Goal: Task Accomplishment & Management: Manage account settings

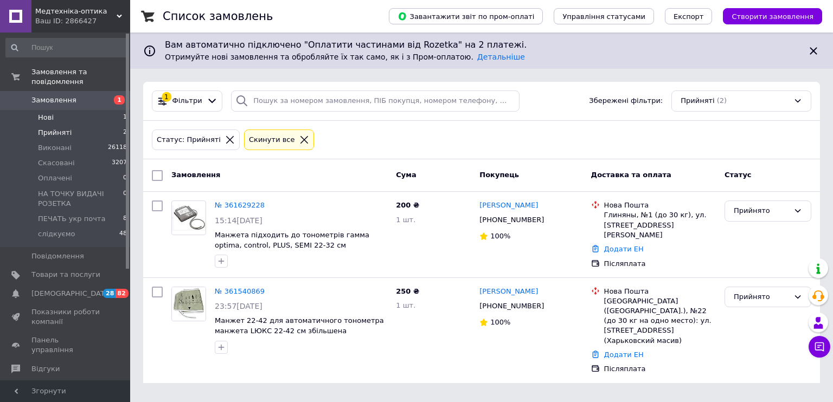
click at [62, 110] on li "Нові 1" at bounding box center [66, 117] width 133 height 15
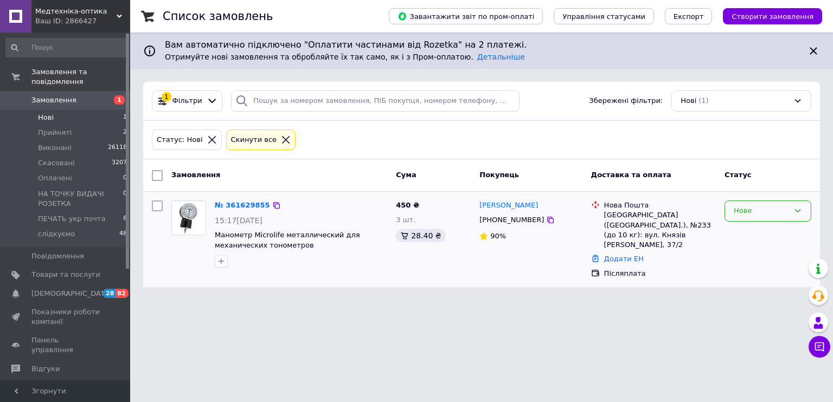
click at [750, 208] on div "Нове" at bounding box center [760, 210] width 55 height 11
click at [744, 235] on li "Прийнято" at bounding box center [768, 234] width 86 height 20
click at [228, 203] on link "№ 361629855" at bounding box center [240, 205] width 50 height 8
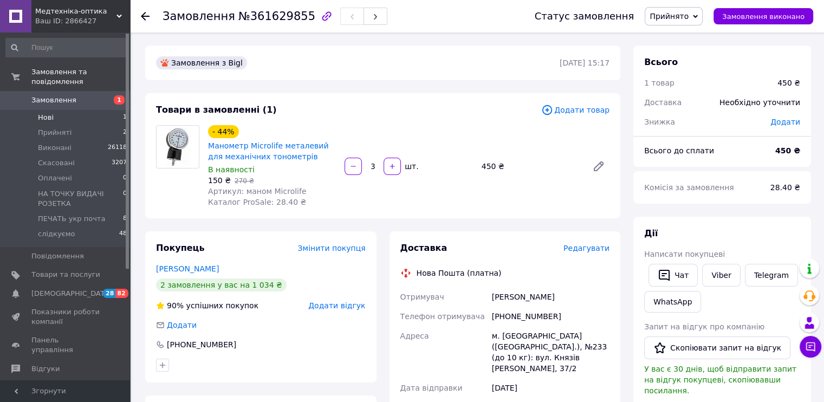
click at [54, 110] on li "Нові 1" at bounding box center [66, 117] width 133 height 15
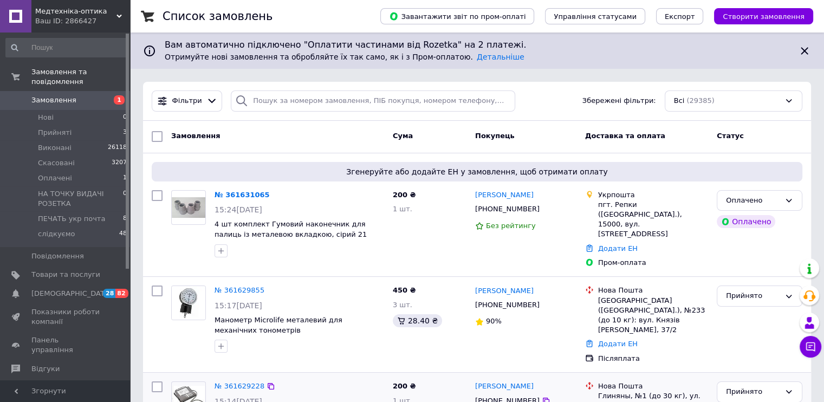
click at [332, 381] on div "№ 361629228" at bounding box center [300, 387] width 172 height 12
click at [234, 382] on link "№ 361629228" at bounding box center [240, 386] width 50 height 8
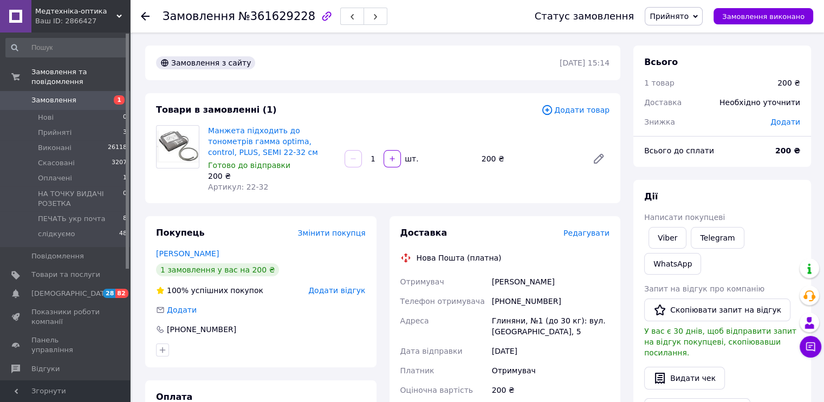
click at [595, 234] on span "Редагувати" at bounding box center [587, 233] width 46 height 9
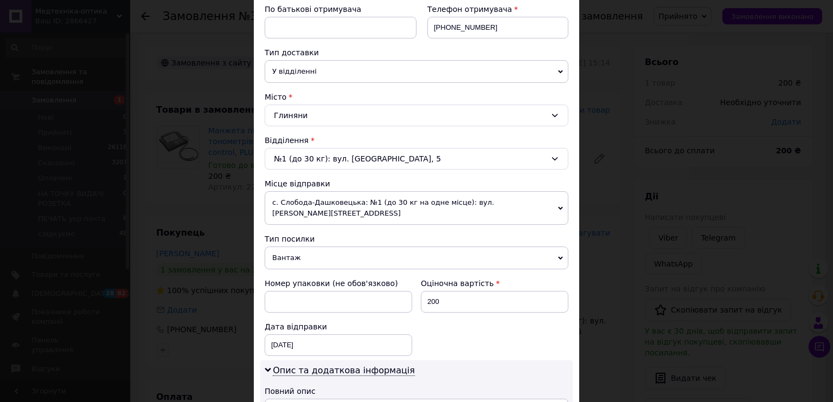
scroll to position [434, 0]
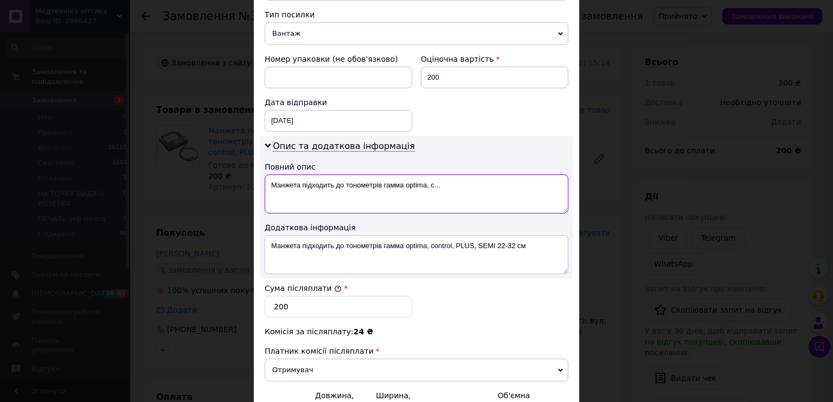
drag, startPoint x: 299, startPoint y: 172, endPoint x: 446, endPoint y: 170, distance: 146.4
click at [446, 175] on textarea "Манжета підходить до тонометрів гамма optima, c..." at bounding box center [417, 194] width 304 height 39
click at [312, 178] on textarea "Манжета гама 32" at bounding box center [417, 194] width 304 height 39
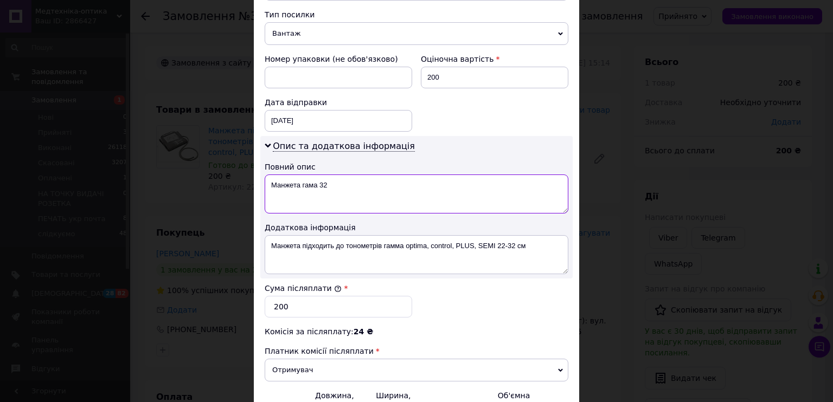
click at [344, 175] on textarea "Манжета гама 32" at bounding box center [417, 194] width 304 height 39
click at [301, 175] on textarea "Манжета гама 32 авт" at bounding box center [417, 194] width 304 height 39
type textarea "Манжета гама 32 авт"
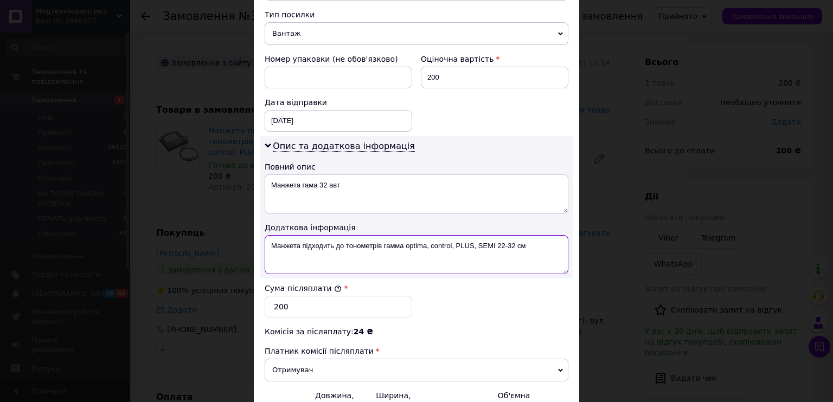
click at [321, 242] on textarea "Манжета підходить до тонометрів гамма optima, control, PLUS, SEMI 22-32 см" at bounding box center [417, 254] width 304 height 39
paste textarea "ама 32 авт"
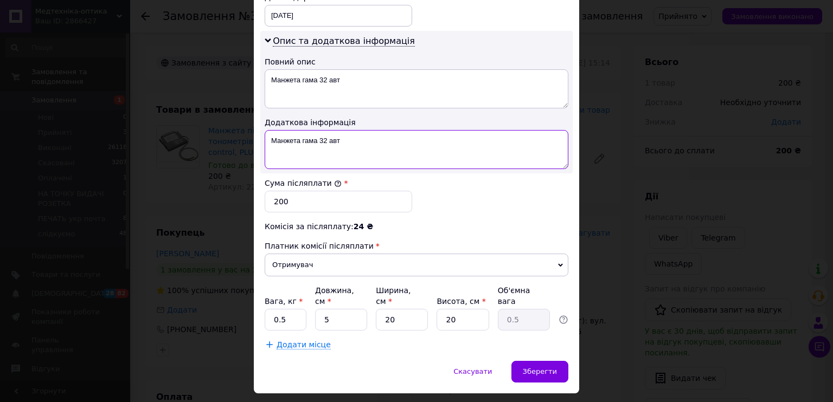
scroll to position [542, 0]
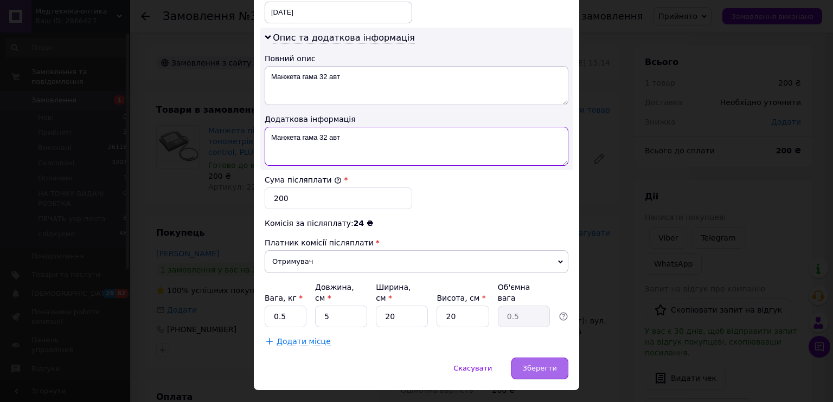
type textarea "Манжета гама 32 авт"
click at [530, 364] on span "Зберегти" at bounding box center [540, 368] width 34 height 8
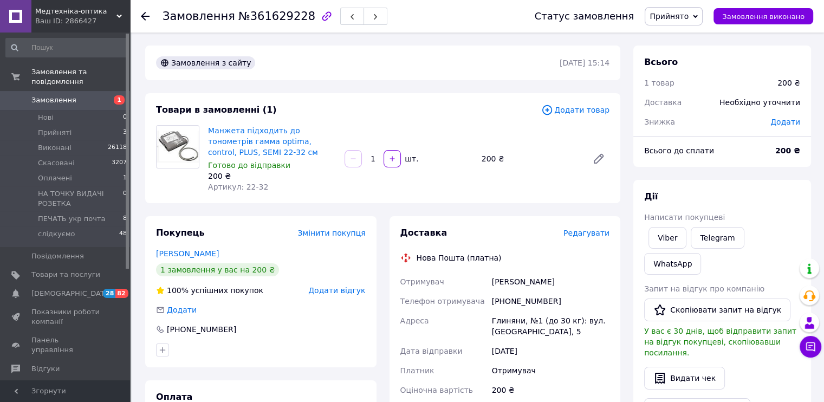
click at [141, 15] on use at bounding box center [145, 16] width 9 height 9
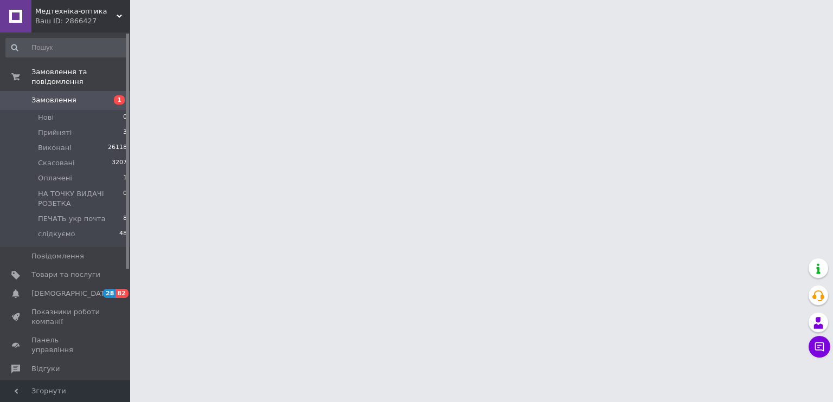
click at [46, 95] on span "Замовлення" at bounding box center [53, 100] width 45 height 10
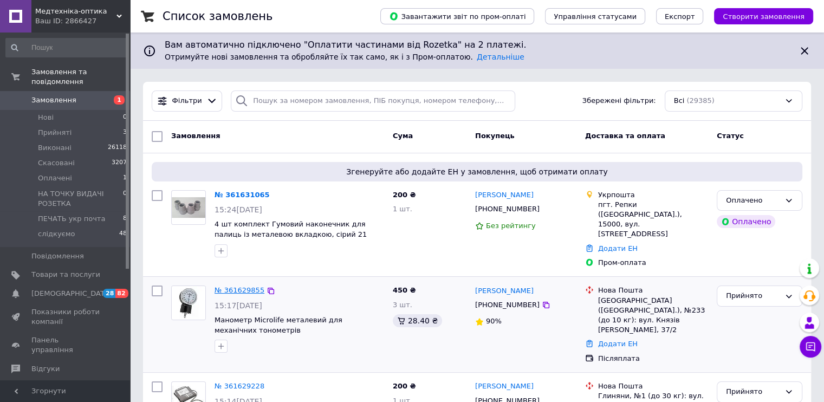
click at [239, 286] on link "№ 361629855" at bounding box center [240, 290] width 50 height 8
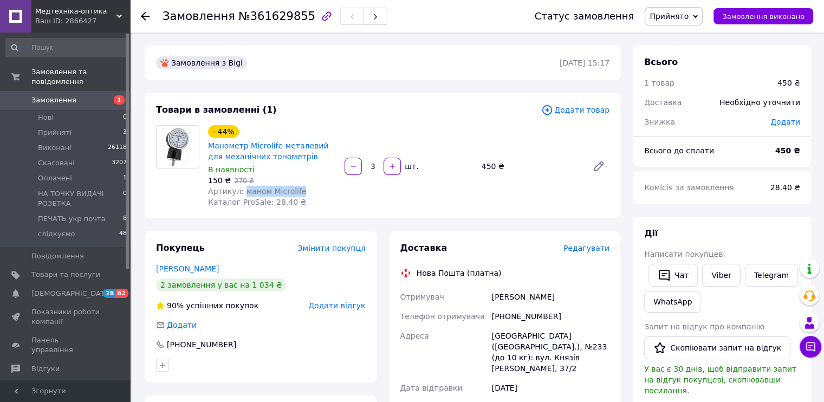
drag, startPoint x: 295, startPoint y: 190, endPoint x: 241, endPoint y: 187, distance: 53.8
click at [241, 187] on div "Артикул: маном Microlife" at bounding box center [272, 191] width 128 height 11
copy span "маном Microlife"
click at [596, 244] on span "Редагувати" at bounding box center [587, 248] width 46 height 9
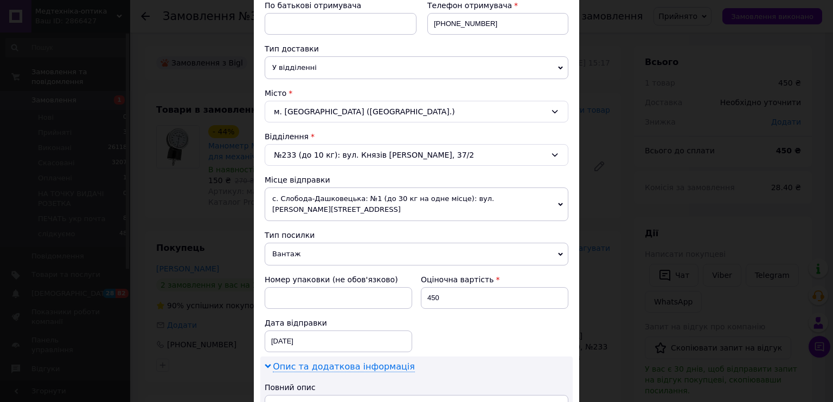
scroll to position [271, 0]
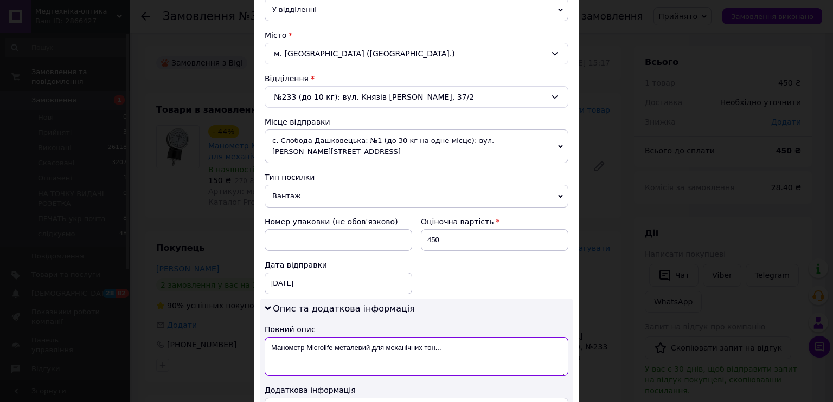
click at [337, 337] on textarea "Манометр Microlife металевий для механічних тон..." at bounding box center [417, 356] width 304 height 39
paste textarea "аном Microlife"
type textarea "маном Microlife"
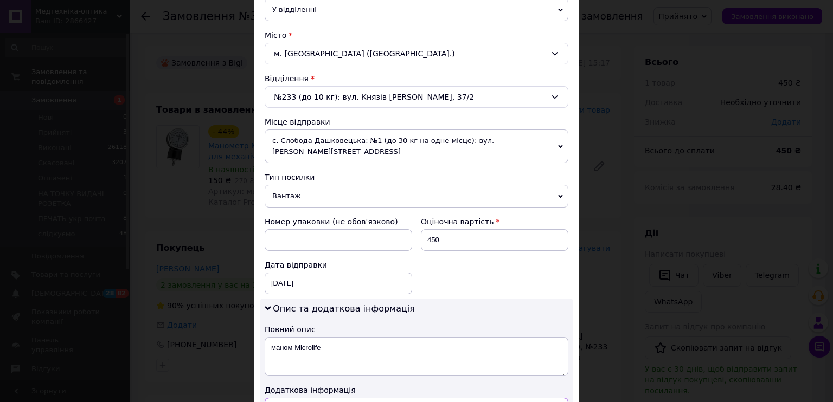
paste textarea "аном Microlife"
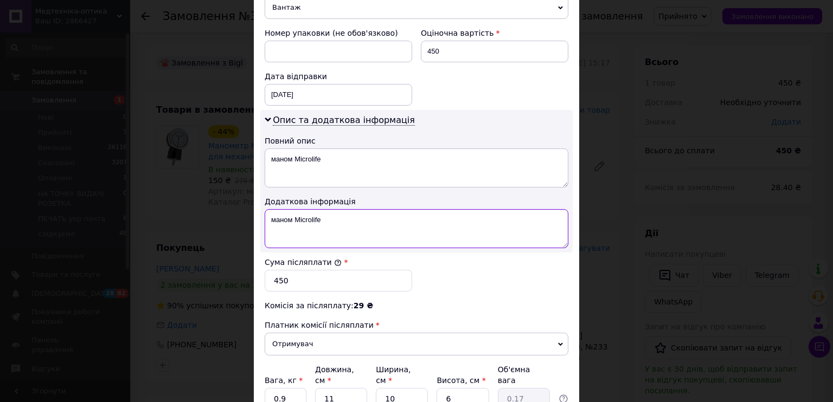
scroll to position [488, 0]
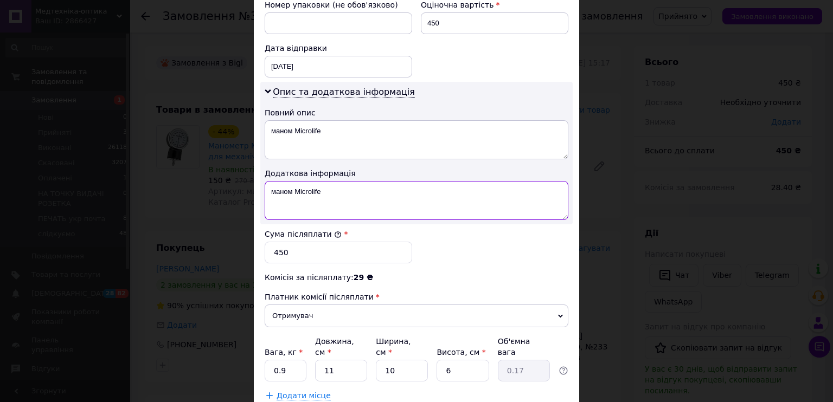
type textarea "маном Microlife"
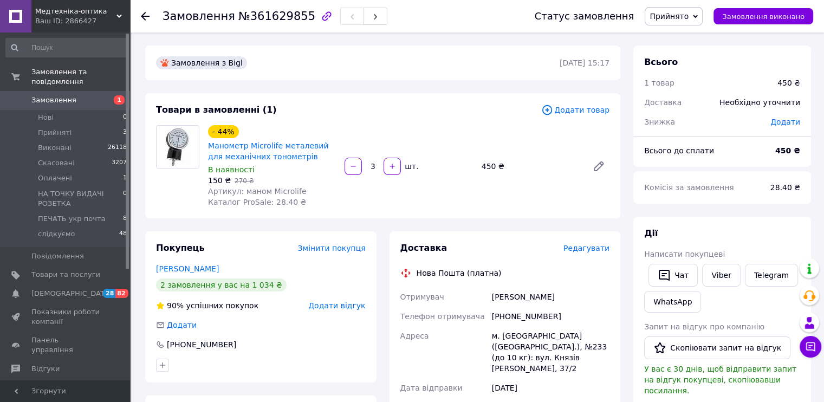
click at [594, 249] on span "Редагувати" at bounding box center [587, 248] width 46 height 9
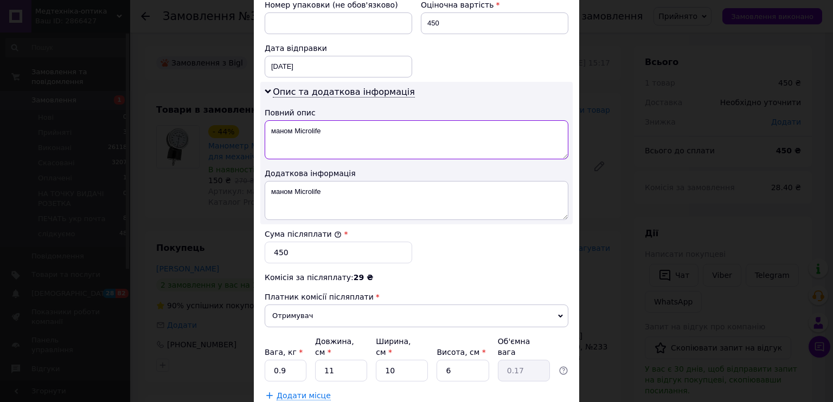
click at [340, 120] on textarea "маном Microlife" at bounding box center [417, 139] width 304 height 39
click at [307, 120] on textarea "маном Microlife 3шт" at bounding box center [417, 139] width 304 height 39
type textarea "маном Microlife 3шт"
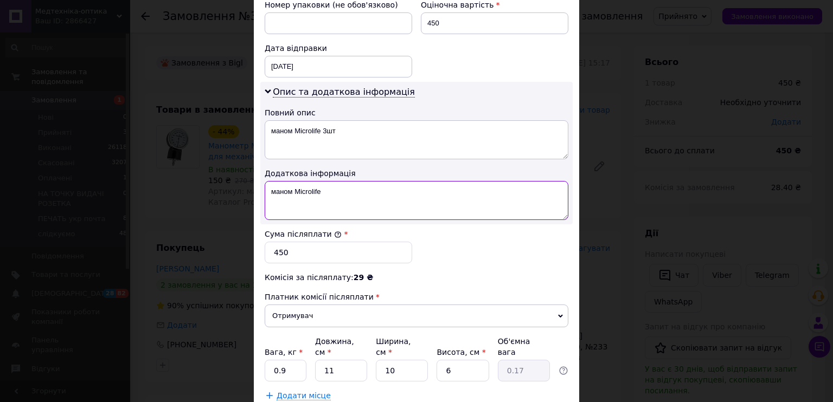
click at [319, 181] on textarea "маном Microlife" at bounding box center [417, 200] width 304 height 39
paste textarea "3шт"
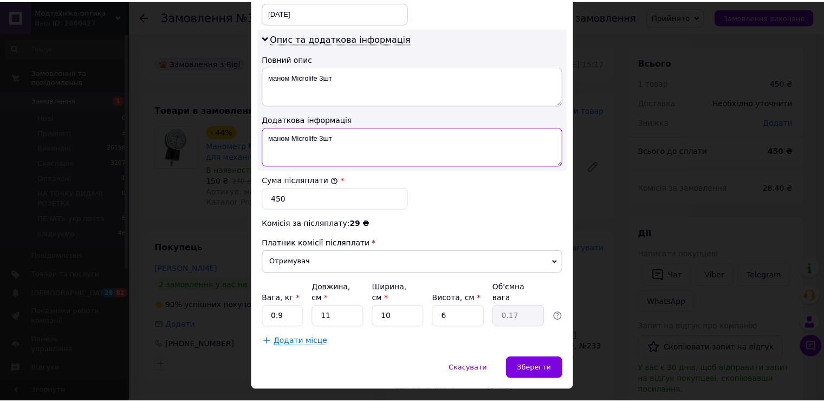
scroll to position [542, 0]
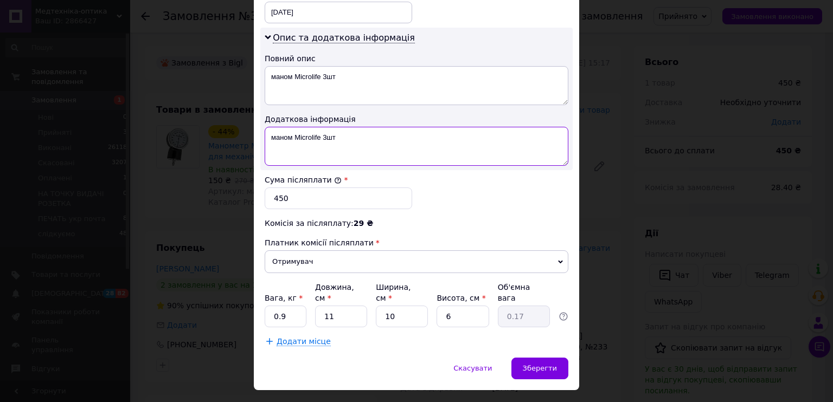
type textarea "маном Microlife 3шт"
click at [283, 306] on input "0.9" at bounding box center [286, 317] width 42 height 22
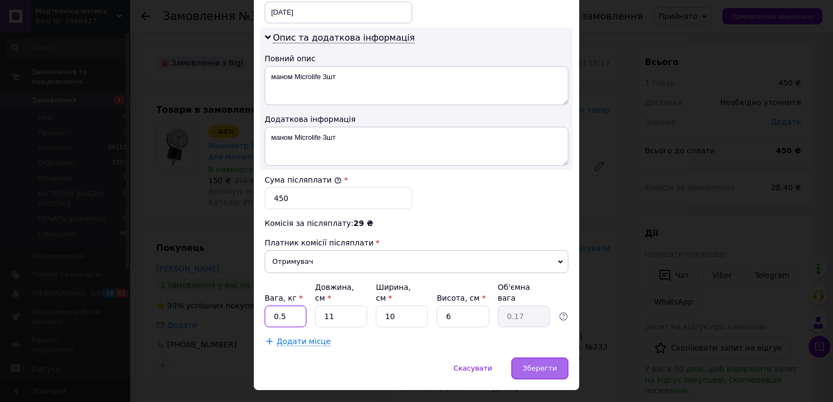
type input "0.5"
click at [549, 358] on div "Зберегти" at bounding box center [539, 369] width 57 height 22
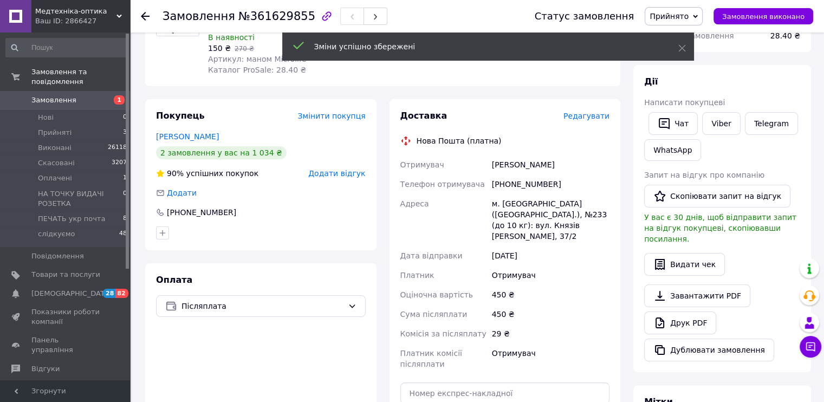
scroll to position [325, 0]
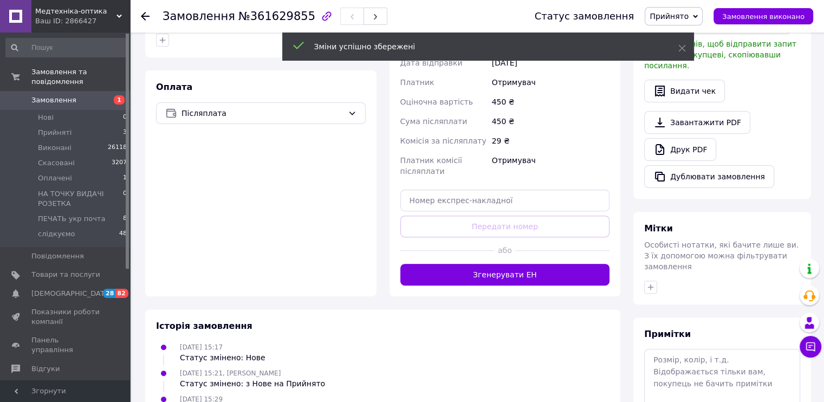
click at [530, 264] on button "Згенерувати ЕН" at bounding box center [506, 275] width 210 height 22
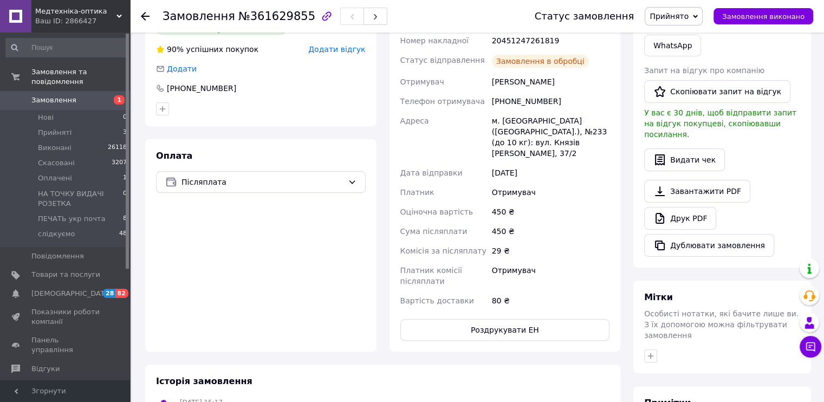
scroll to position [108, 0]
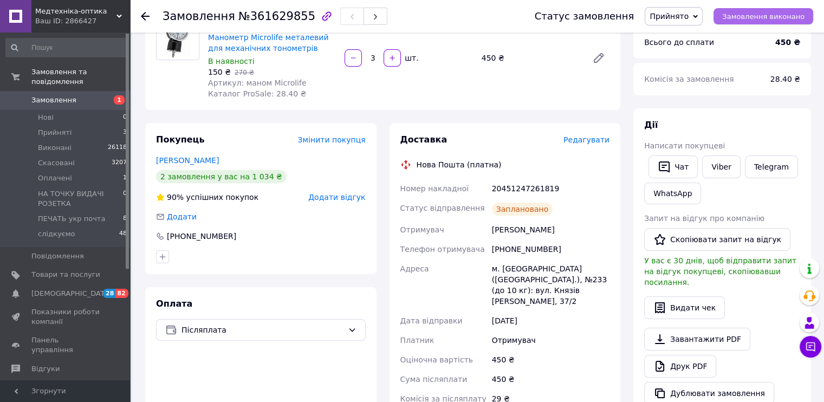
click at [788, 18] on span "Замовлення виконано" at bounding box center [764, 16] width 82 height 8
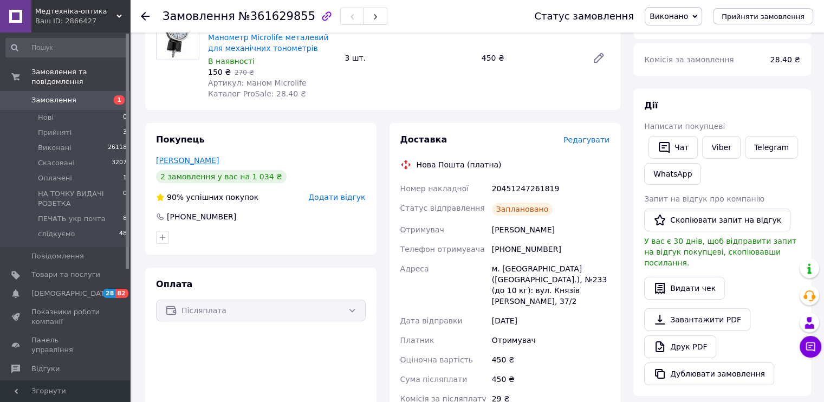
click at [173, 162] on link "Качур Віктор" at bounding box center [187, 160] width 63 height 9
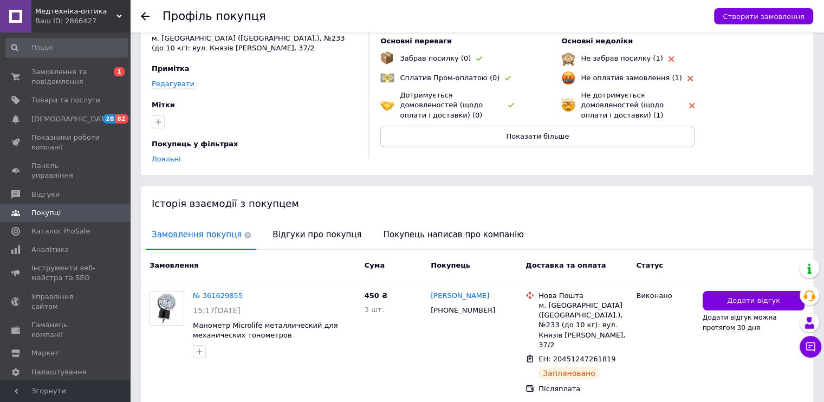
scroll to position [202, 0]
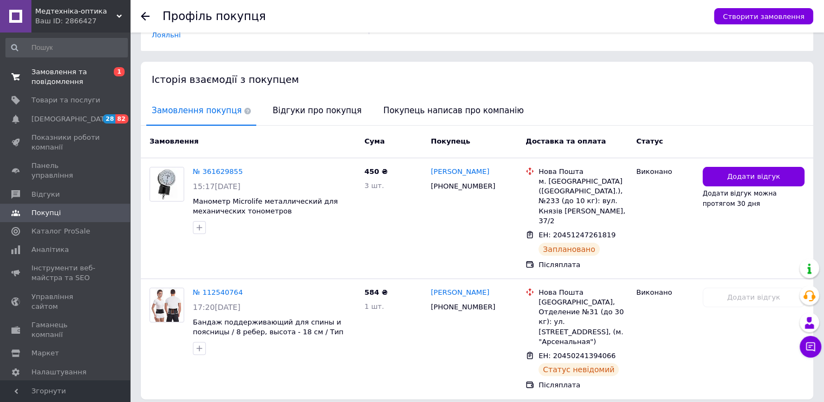
click at [53, 81] on span "Замовлення та повідомлення" at bounding box center [65, 77] width 69 height 20
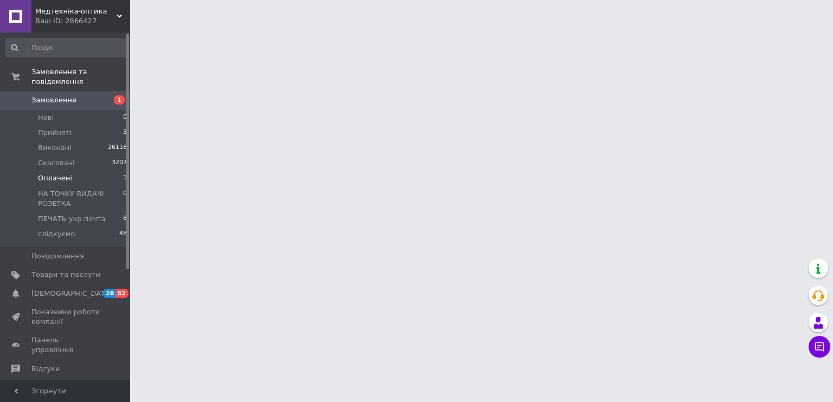
click at [60, 173] on span "Оплачені" at bounding box center [55, 178] width 34 height 10
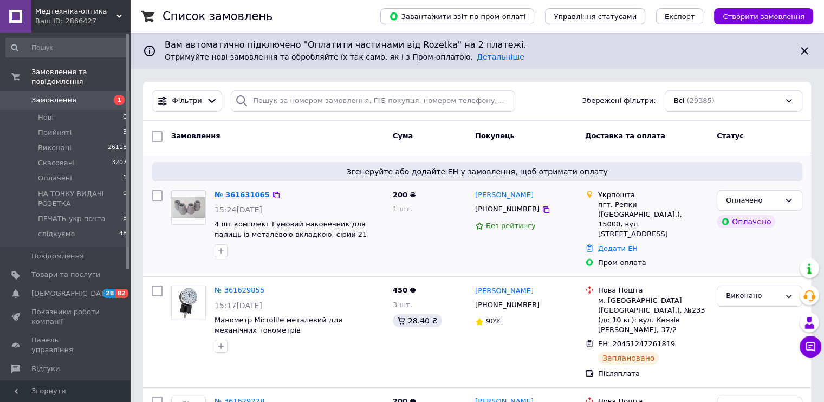
click at [241, 191] on link "№ 361631065" at bounding box center [242, 195] width 55 height 8
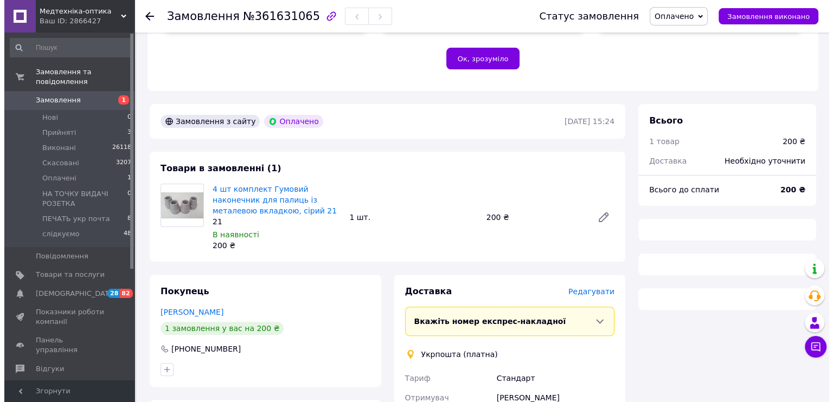
scroll to position [271, 0]
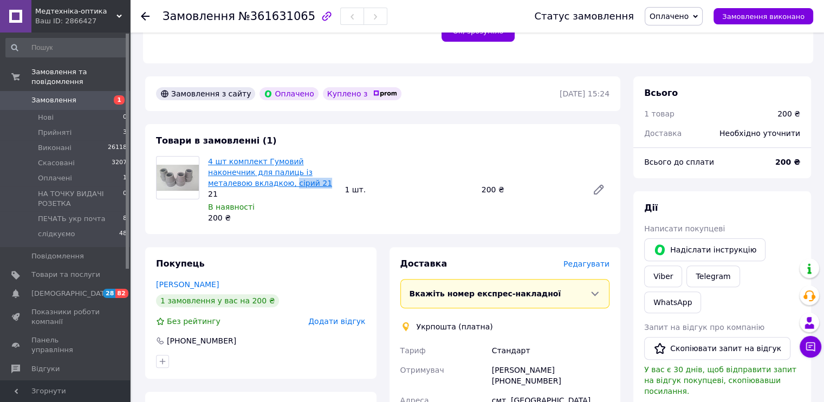
drag, startPoint x: 243, startPoint y: 188, endPoint x: 210, endPoint y: 185, distance: 33.2
click at [210, 185] on span "4 шт комплект Гумовий наконечник для палиць із металевою вкладкою, сірий 21" at bounding box center [272, 172] width 128 height 33
click at [595, 263] on span "Редагувати" at bounding box center [587, 264] width 46 height 9
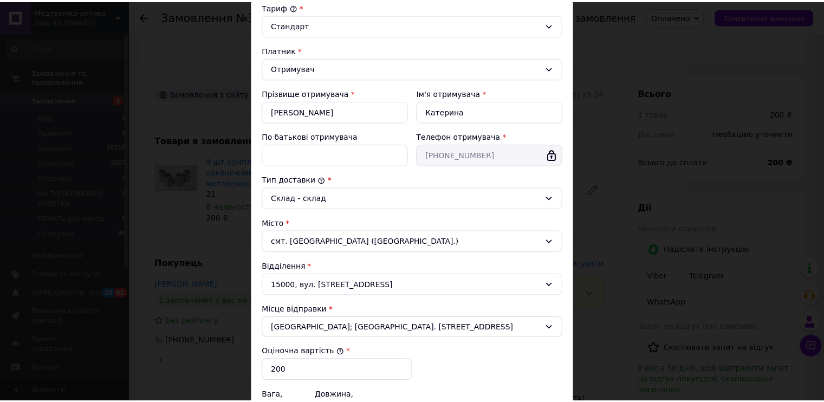
scroll to position [273, 0]
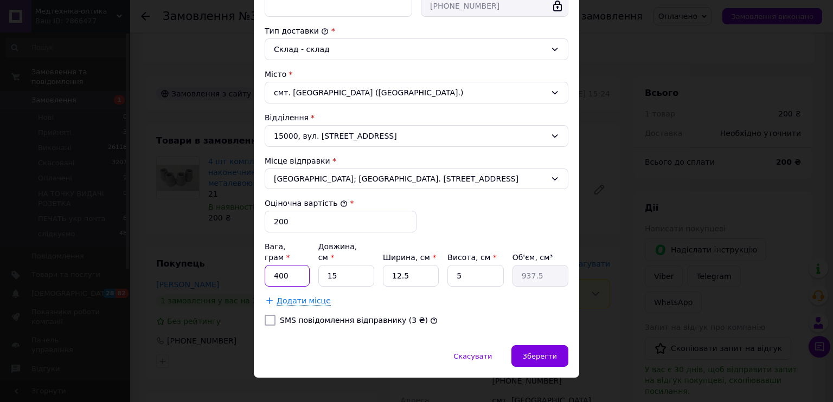
click at [286, 265] on input "400" at bounding box center [287, 276] width 45 height 22
type input "200"
click at [547, 352] on span "Зберегти" at bounding box center [540, 356] width 34 height 8
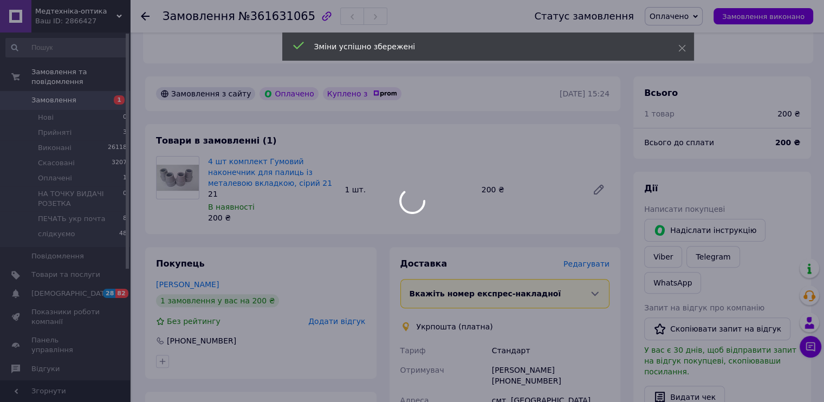
click at [52, 121] on div at bounding box center [412, 201] width 824 height 402
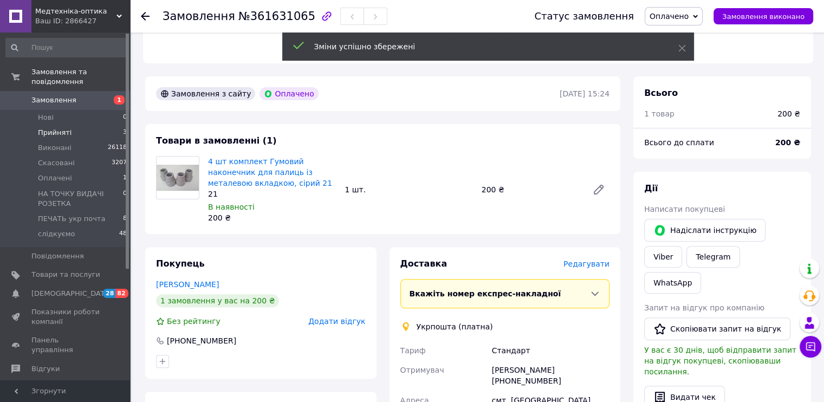
click at [54, 128] on span "Прийняті" at bounding box center [55, 133] width 34 height 10
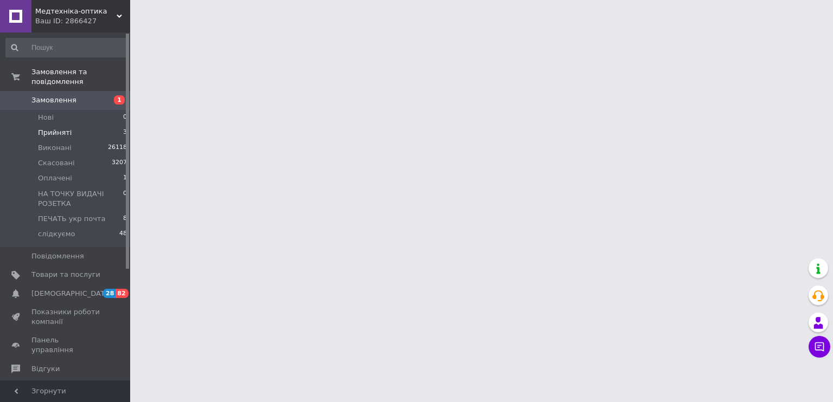
click at [53, 128] on span "Прийняті" at bounding box center [55, 133] width 34 height 10
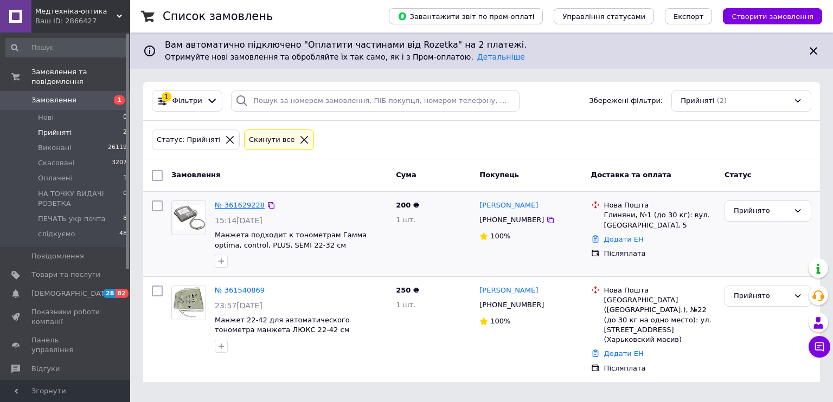
click at [237, 203] on link "№ 361629228" at bounding box center [240, 205] width 50 height 8
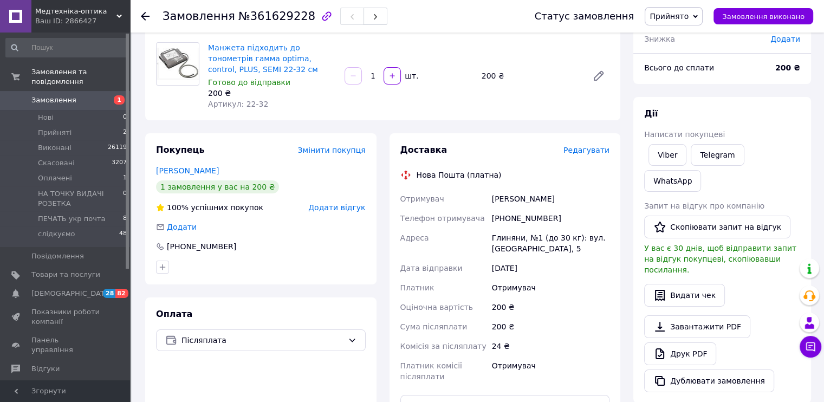
scroll to position [217, 0]
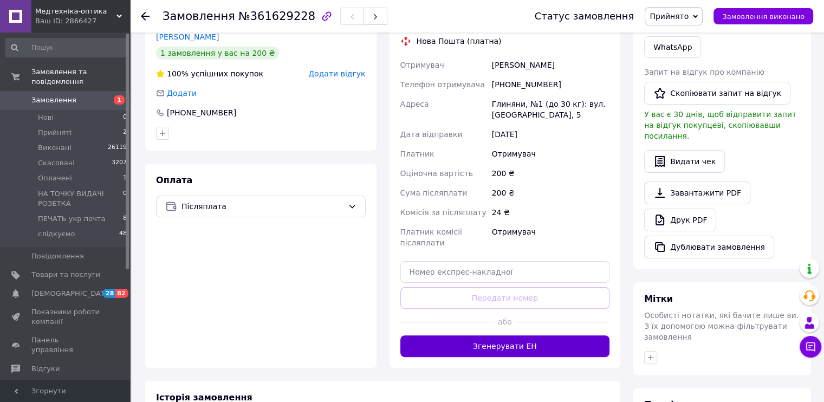
click at [537, 344] on button "Згенерувати ЕН" at bounding box center [506, 347] width 210 height 22
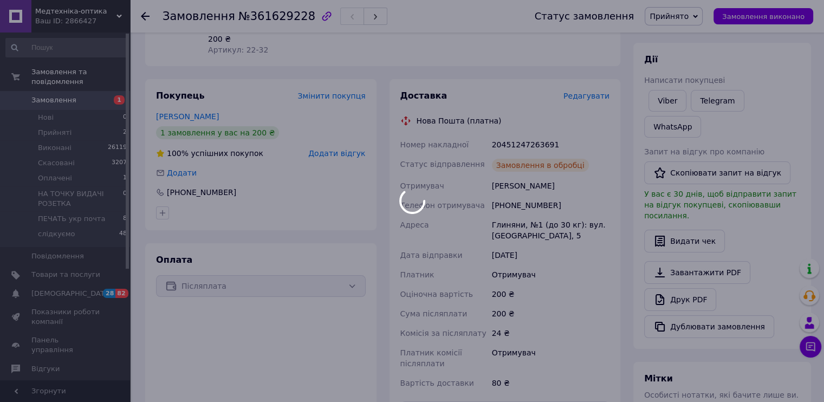
scroll to position [54, 0]
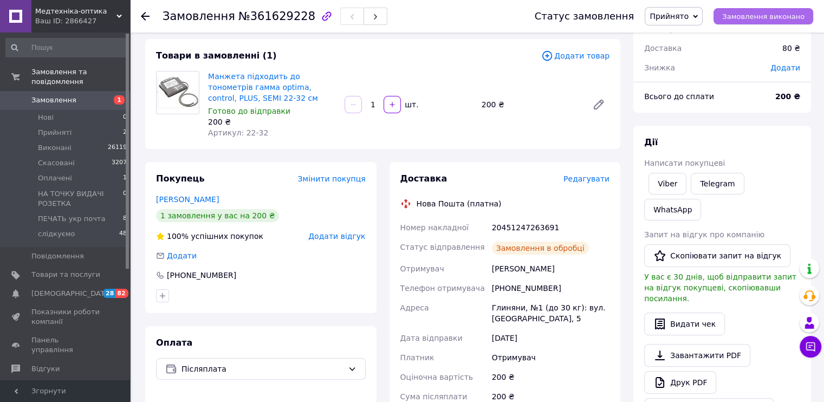
click at [769, 15] on span "Замовлення виконано" at bounding box center [764, 16] width 82 height 8
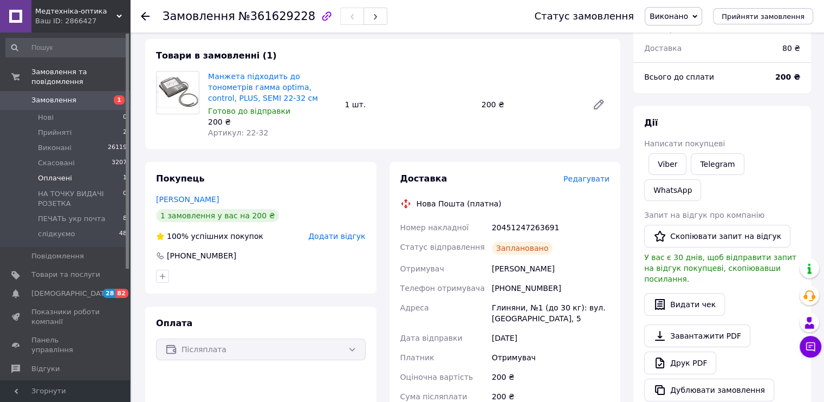
click at [57, 173] on span "Оплачені" at bounding box center [55, 178] width 34 height 10
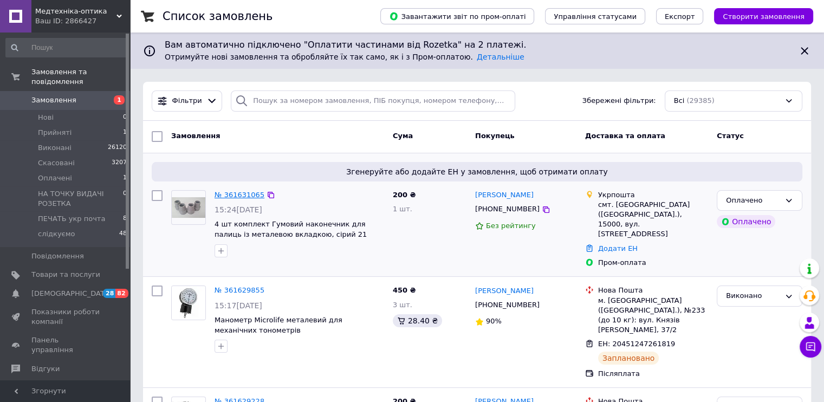
click at [241, 191] on link "№ 361631065" at bounding box center [240, 195] width 50 height 8
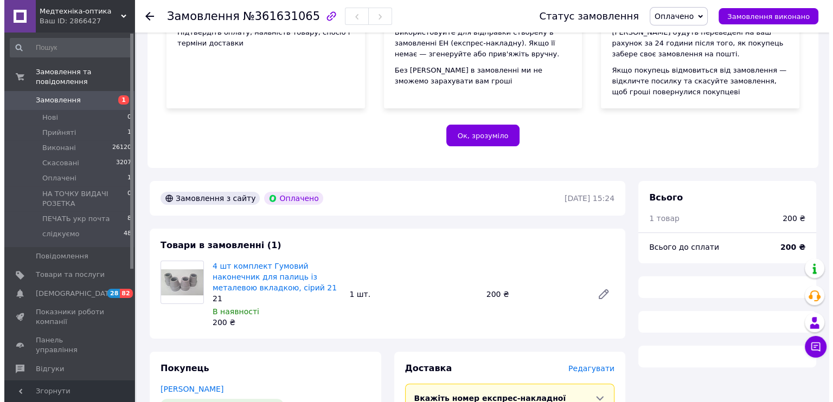
scroll to position [310, 0]
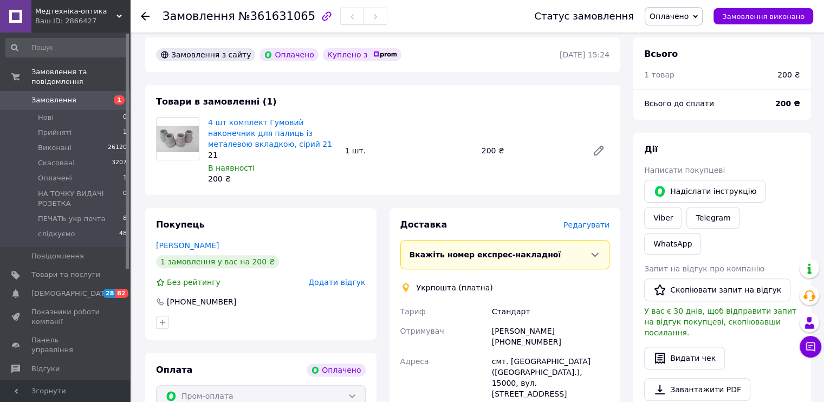
click at [591, 224] on span "Редагувати" at bounding box center [587, 225] width 46 height 9
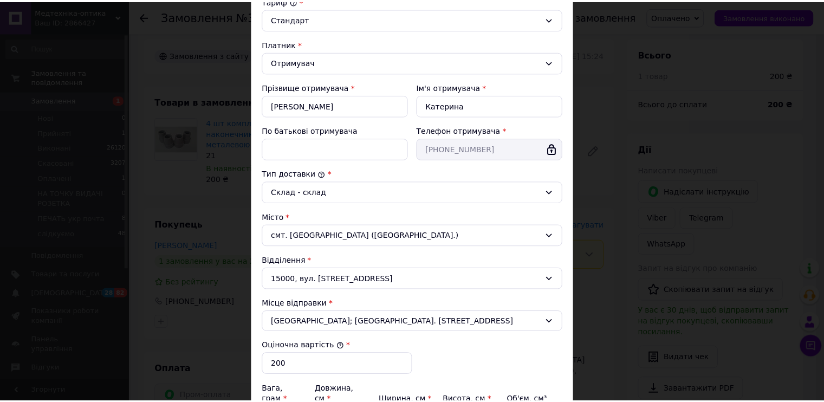
scroll to position [271, 0]
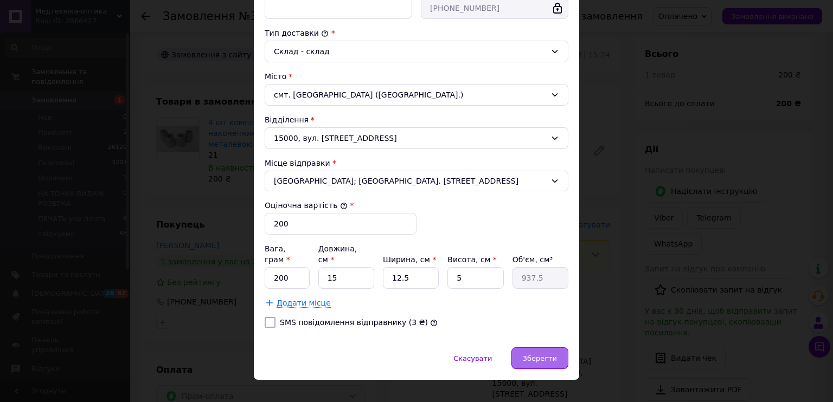
click at [551, 354] on span "Зберегти" at bounding box center [540, 358] width 34 height 8
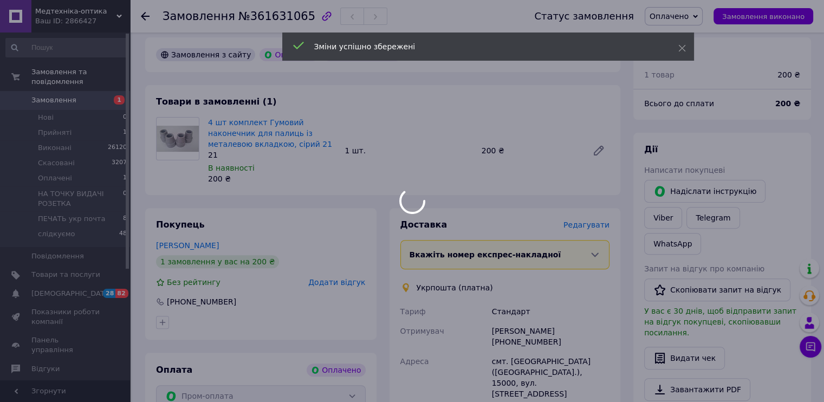
scroll to position [635, 0]
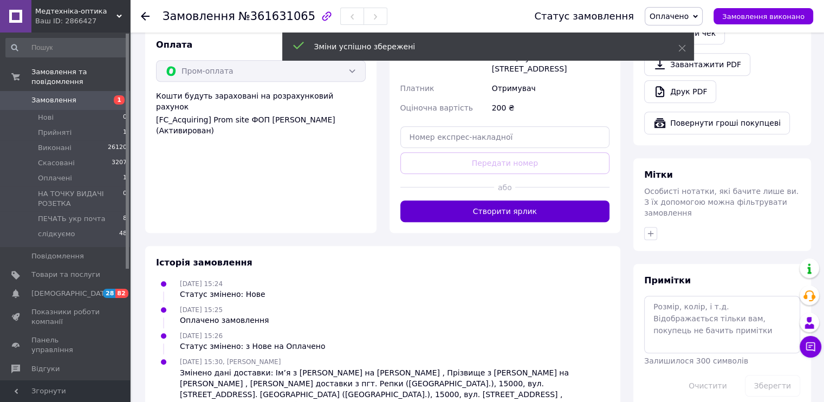
click at [519, 203] on button "Створити ярлик" at bounding box center [506, 212] width 210 height 22
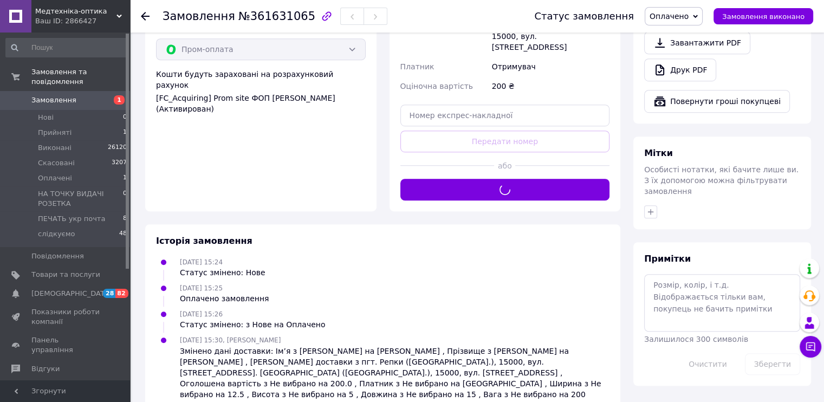
scroll to position [386, 0]
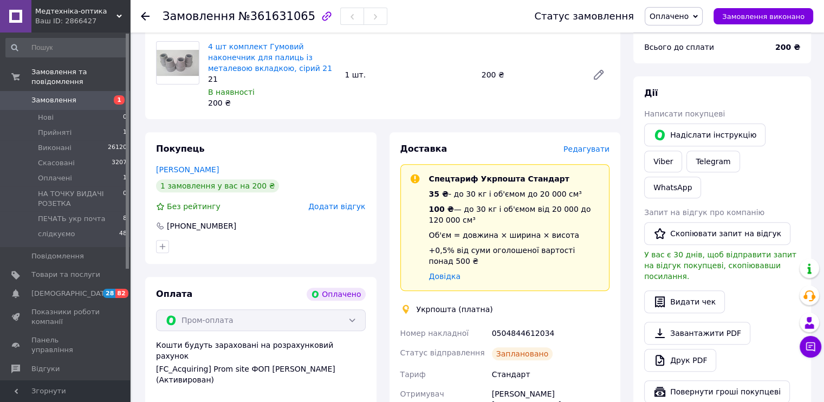
click at [685, 12] on span "Оплачено" at bounding box center [669, 16] width 39 height 9
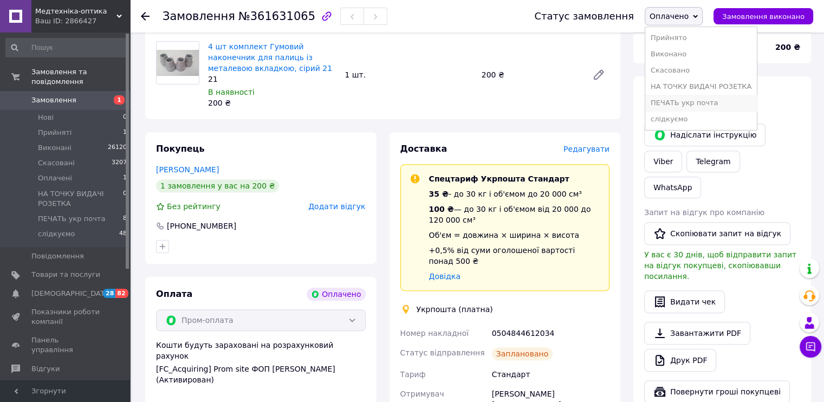
click at [736, 102] on li "ПЕЧАТЬ укр почта" at bounding box center [702, 103] width 112 height 16
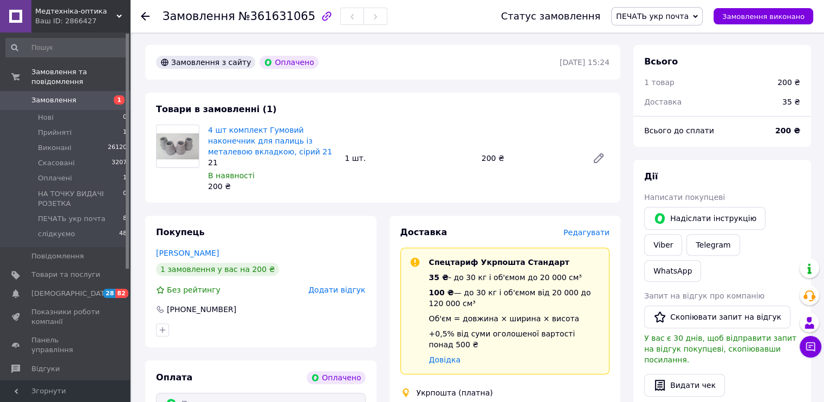
scroll to position [115, 0]
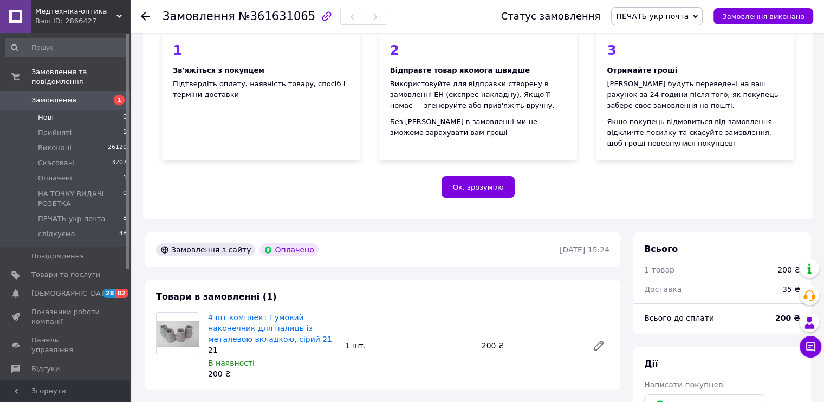
click at [47, 113] on span "Нові" at bounding box center [46, 118] width 16 height 10
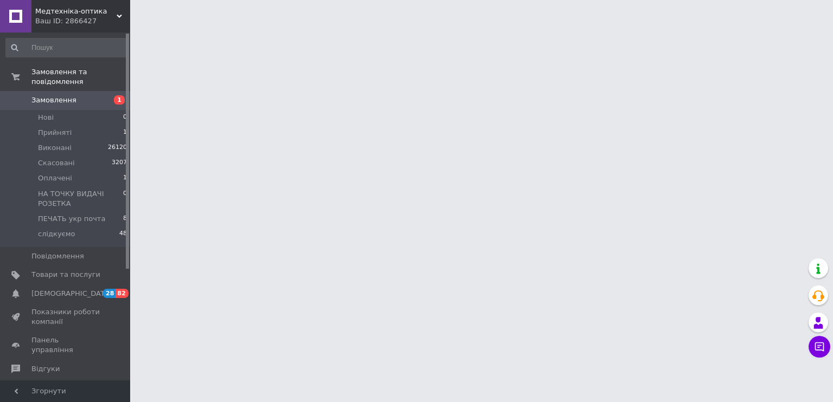
click at [63, 95] on span "Замовлення" at bounding box center [53, 100] width 45 height 10
click at [67, 95] on span "Замовлення" at bounding box center [53, 100] width 45 height 10
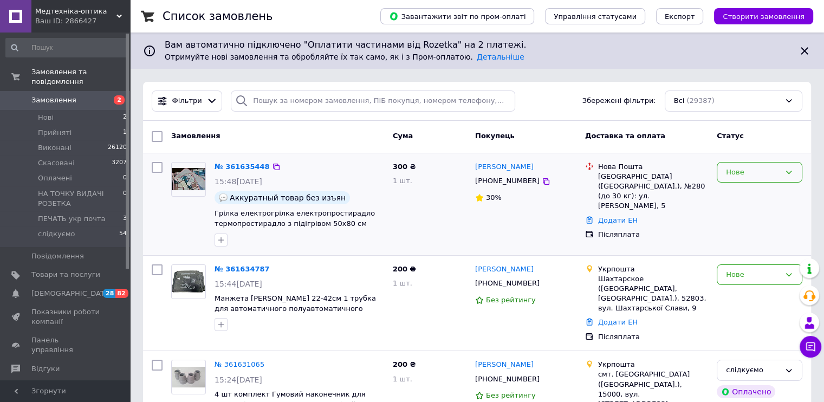
click at [769, 170] on div "Нове" at bounding box center [753, 172] width 54 height 11
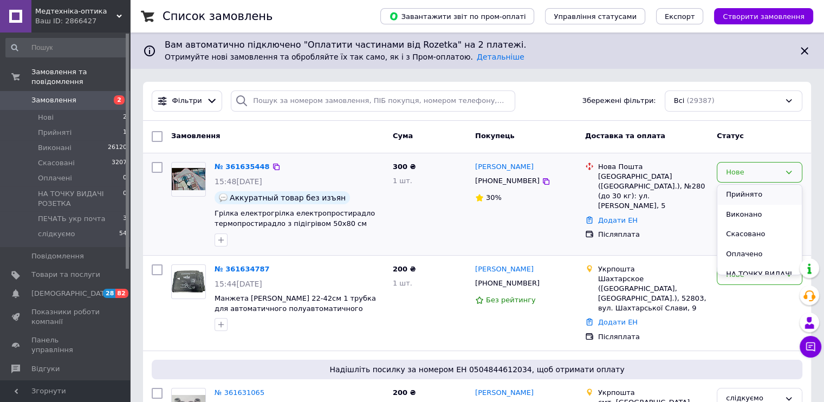
click at [760, 197] on li "Прийнято" at bounding box center [760, 195] width 85 height 20
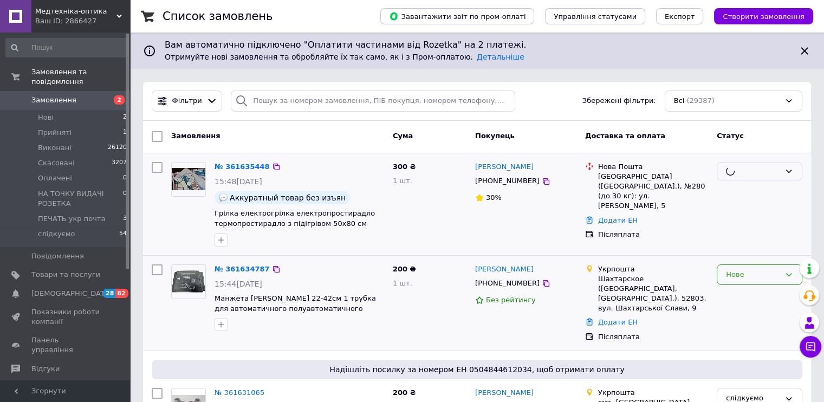
click at [751, 281] on div "Нове" at bounding box center [760, 275] width 86 height 21
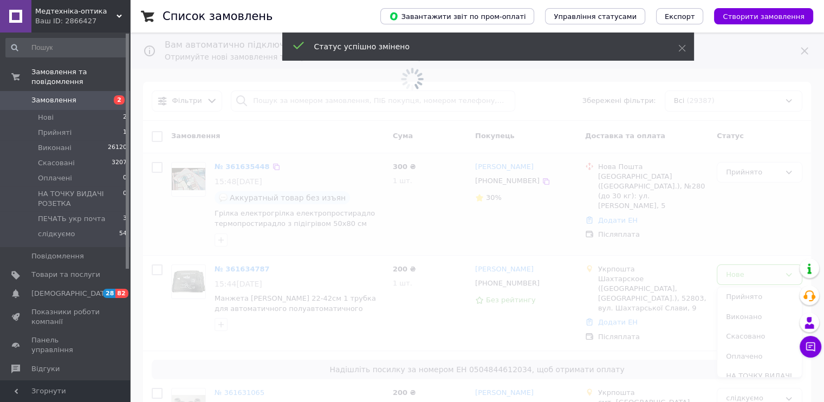
click at [753, 294] on span at bounding box center [412, 201] width 824 height 402
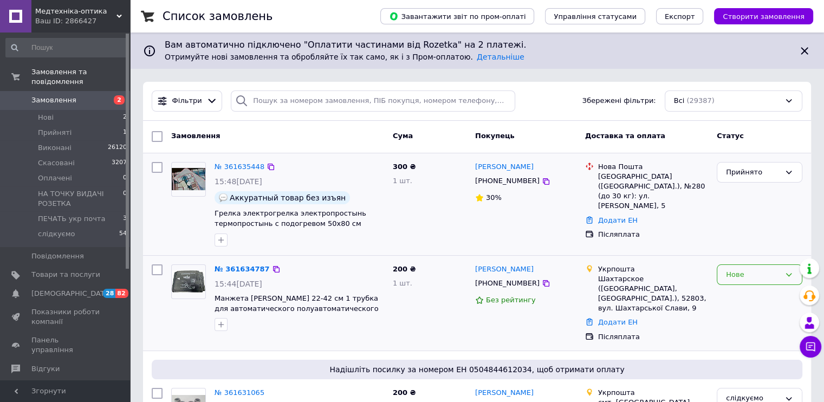
click at [764, 282] on div "Нове" at bounding box center [760, 275] width 86 height 21
drag, startPoint x: 759, startPoint y: 294, endPoint x: 304, endPoint y: 252, distance: 456.8
click at [758, 294] on li "Прийнято" at bounding box center [760, 297] width 85 height 20
click at [239, 268] on link "№ 361634787" at bounding box center [242, 269] width 55 height 8
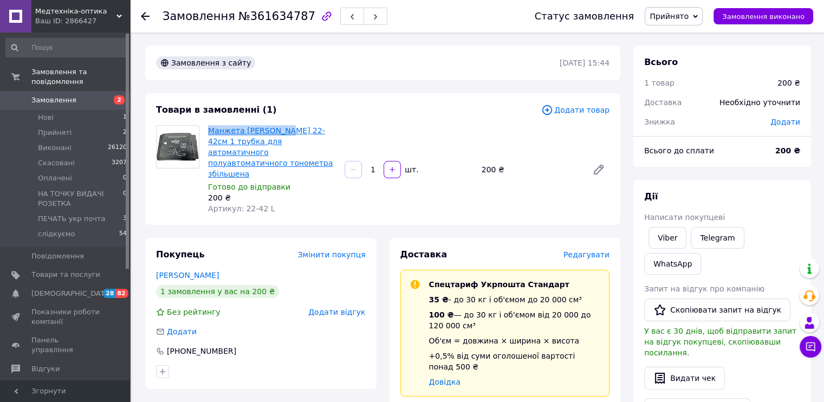
drag, startPoint x: 208, startPoint y: 125, endPoint x: 281, endPoint y: 128, distance: 73.8
click at [281, 128] on div "Манжета Vega 22-42см 1 трубка для автоматичного полуавтоматичного тонометра збі…" at bounding box center [272, 169] width 137 height 93
click at [590, 250] on span "Редагувати" at bounding box center [587, 254] width 46 height 9
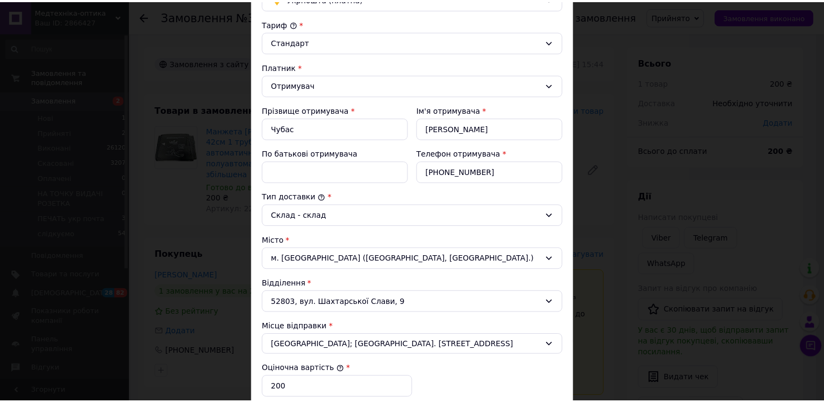
scroll to position [373, 0]
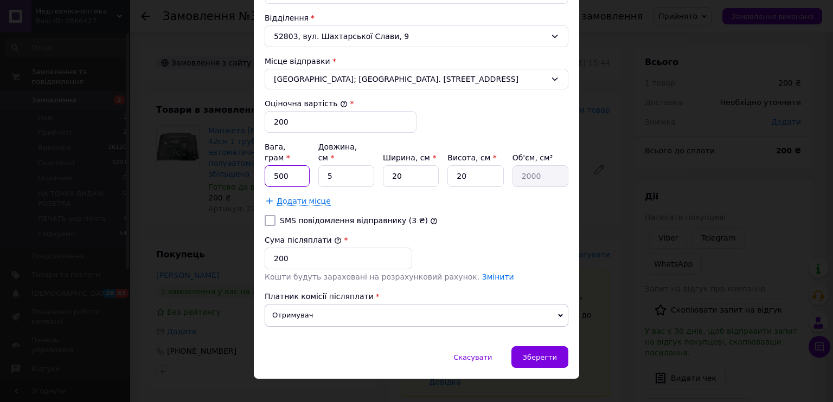
click at [294, 166] on input "500" at bounding box center [287, 176] width 45 height 22
type input "125"
click at [402, 165] on input "20" at bounding box center [411, 176] width 56 height 22
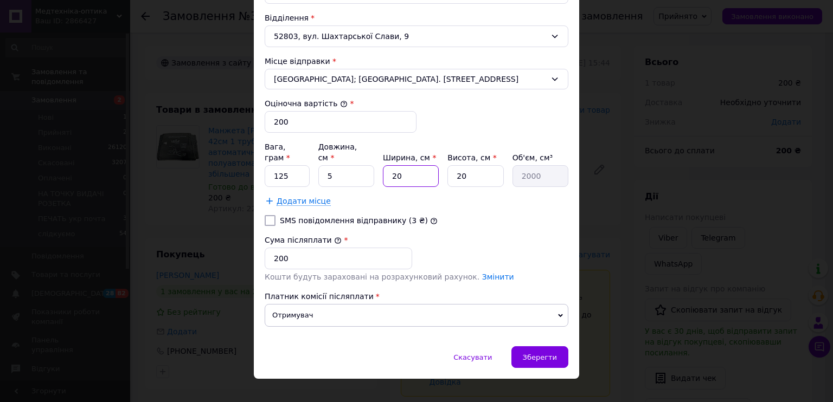
click at [402, 165] on input "20" at bounding box center [411, 176] width 56 height 22
type input "1"
type input "100"
type input "15"
type input "1500"
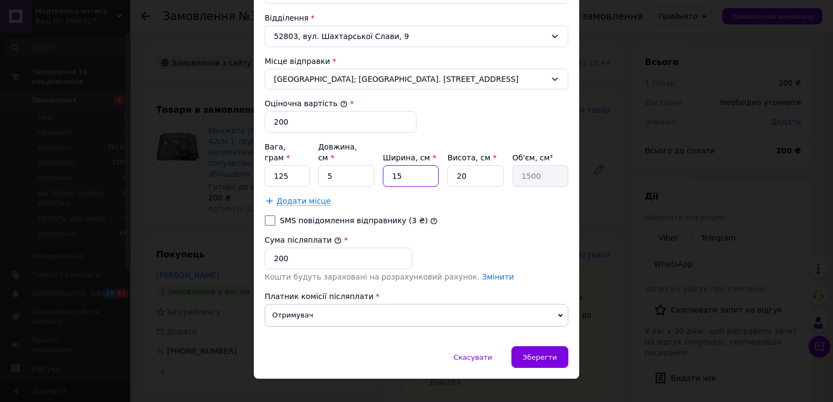
type input "15"
click at [485, 165] on input "20" at bounding box center [475, 176] width 56 height 22
type input "5"
type input "375"
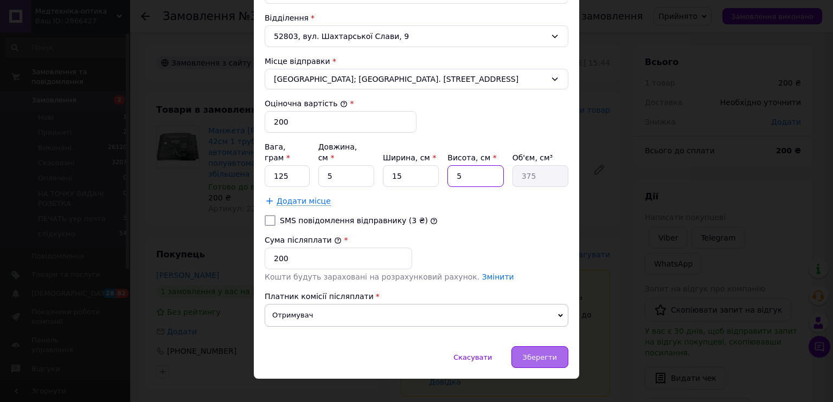
type input "5"
click at [544, 353] on span "Зберегти" at bounding box center [540, 357] width 34 height 8
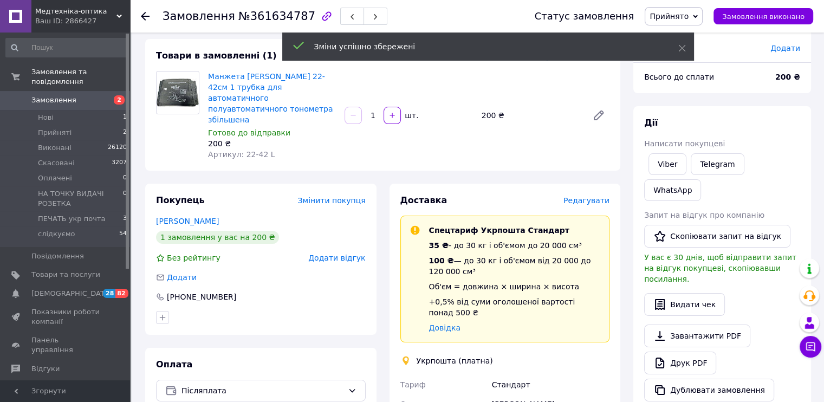
scroll to position [217, 0]
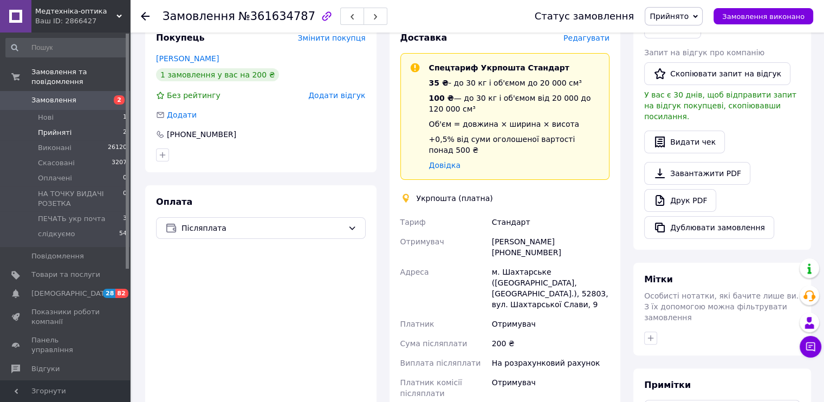
click at [50, 128] on span "Прийняті" at bounding box center [55, 133] width 34 height 10
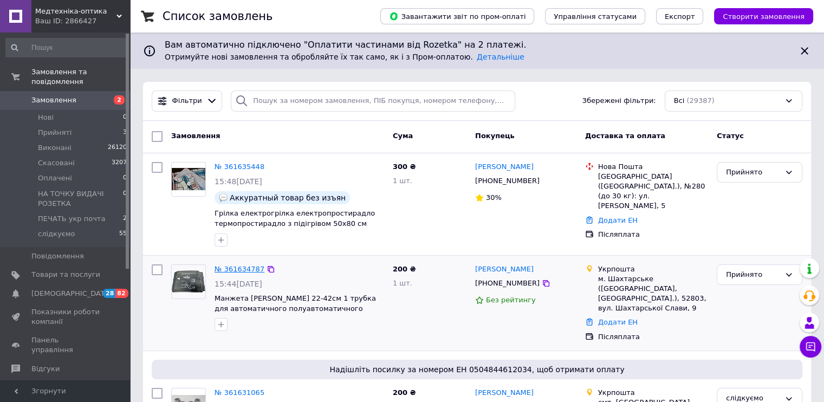
click at [236, 266] on link "№ 361634787" at bounding box center [240, 269] width 50 height 8
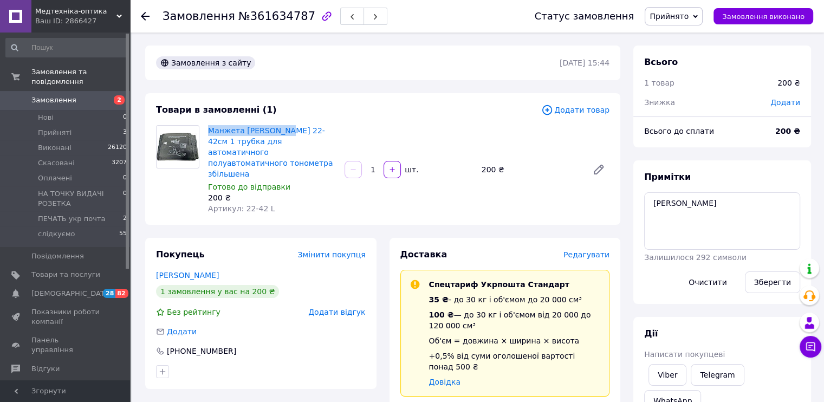
drag, startPoint x: 208, startPoint y: 123, endPoint x: 281, endPoint y: 121, distance: 72.6
click at [281, 121] on div "Товари в замовленні (1) Додати товар Манжета Vega 22-42см 1 трубка для автомати…" at bounding box center [382, 159] width 475 height 132
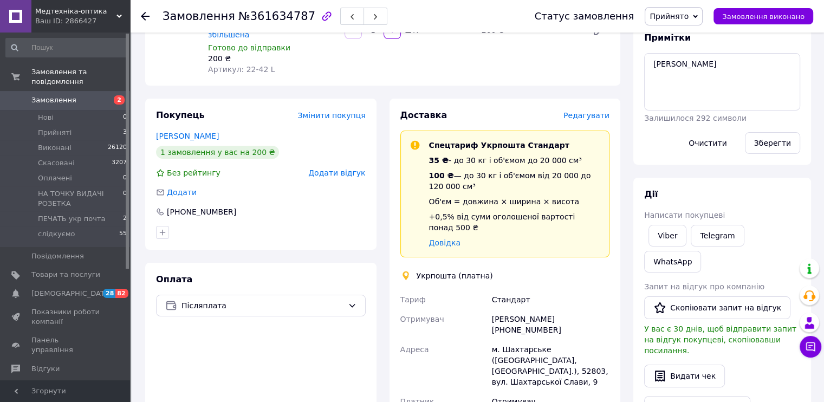
scroll to position [325, 0]
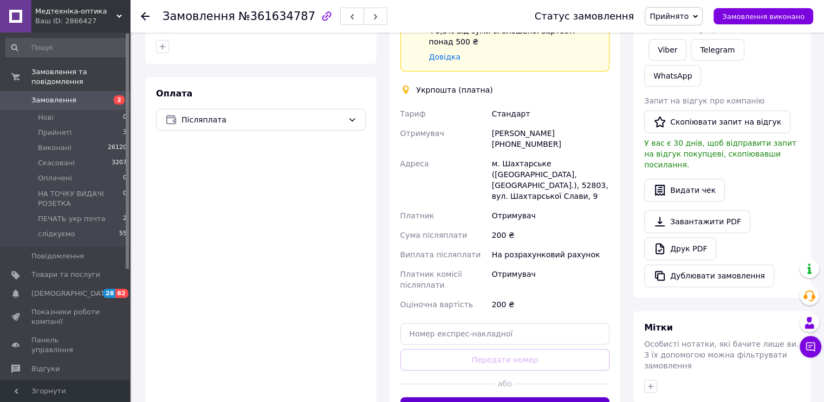
click at [512, 397] on button "Створити ярлик" at bounding box center [506, 408] width 210 height 22
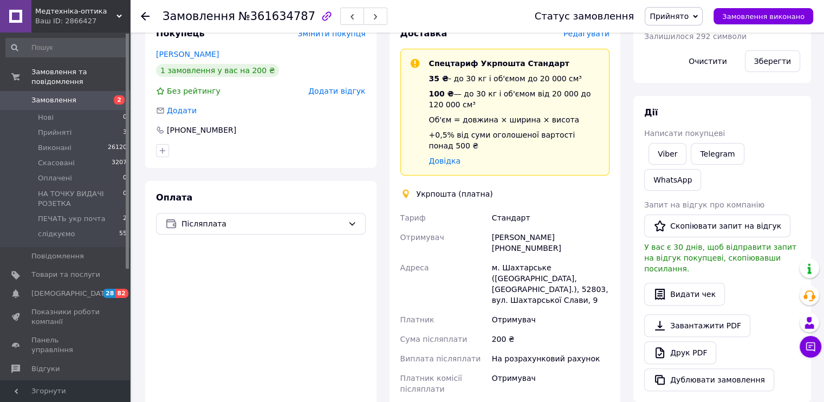
scroll to position [217, 0]
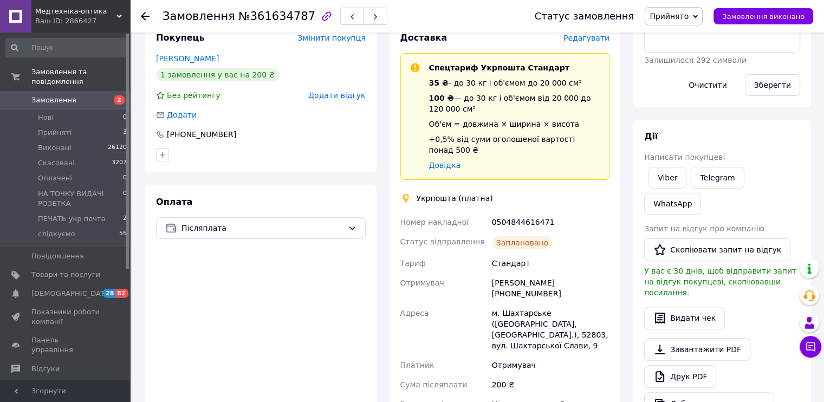
click at [524, 212] on div "0504844616471" at bounding box center [551, 222] width 122 height 20
copy div "0504844616471"
click at [689, 13] on span "Прийнято" at bounding box center [669, 16] width 39 height 9
click at [702, 102] on li "ПЕЧАТЬ укр почта" at bounding box center [702, 103] width 112 height 16
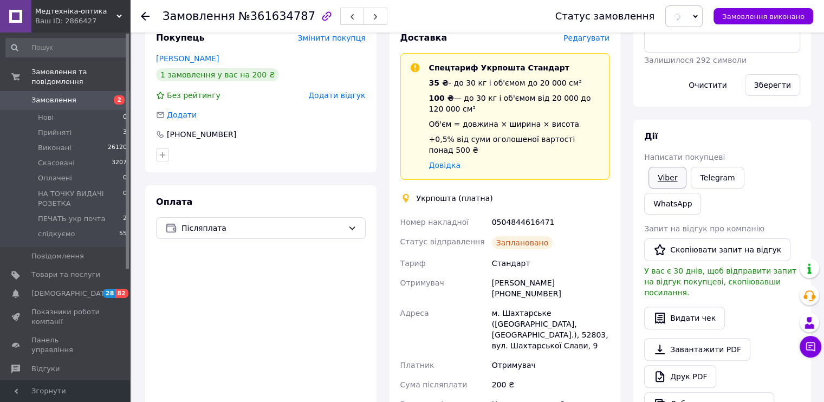
click at [671, 178] on link "Viber" at bounding box center [668, 178] width 38 height 22
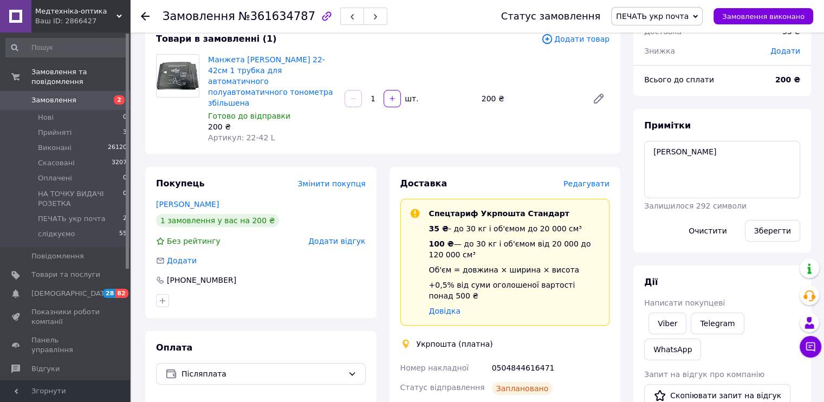
scroll to position [54, 0]
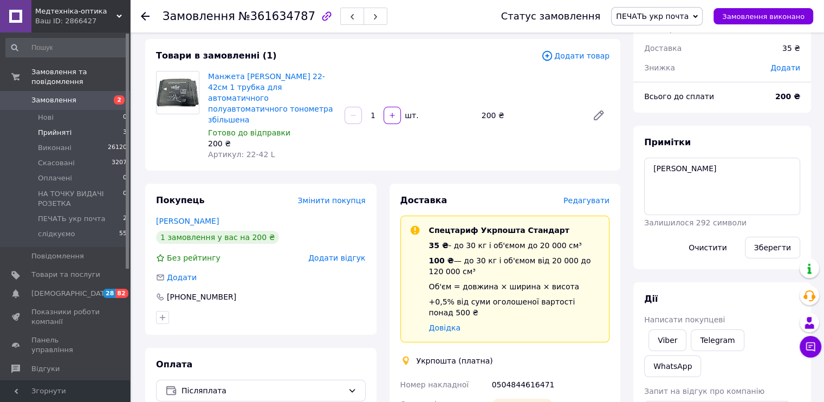
click at [45, 128] on span "Прийняті" at bounding box center [55, 133] width 34 height 10
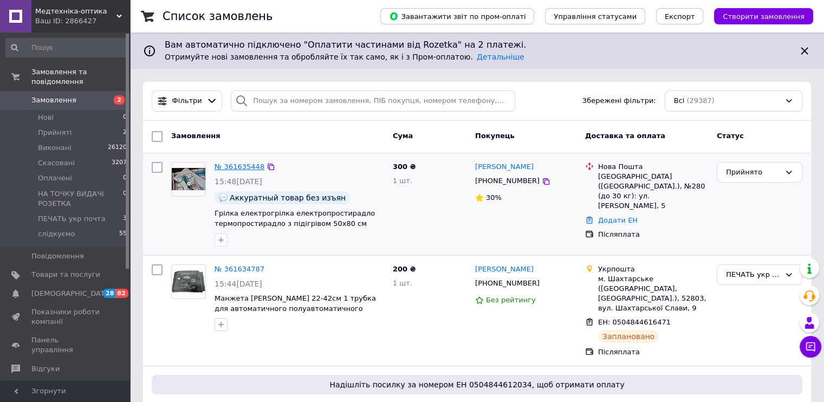
click at [243, 165] on link "№ 361635448" at bounding box center [240, 167] width 50 height 8
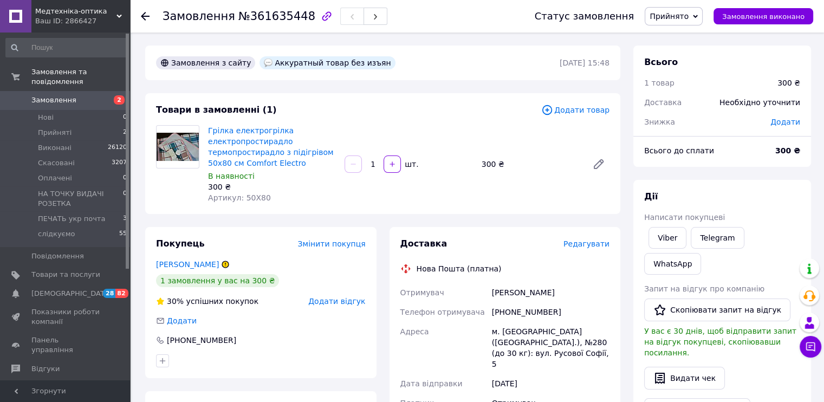
click at [210, 305] on div "30% успішних покупок" at bounding box center [207, 301] width 102 height 11
click at [195, 264] on link "Луговик Мария" at bounding box center [187, 264] width 63 height 9
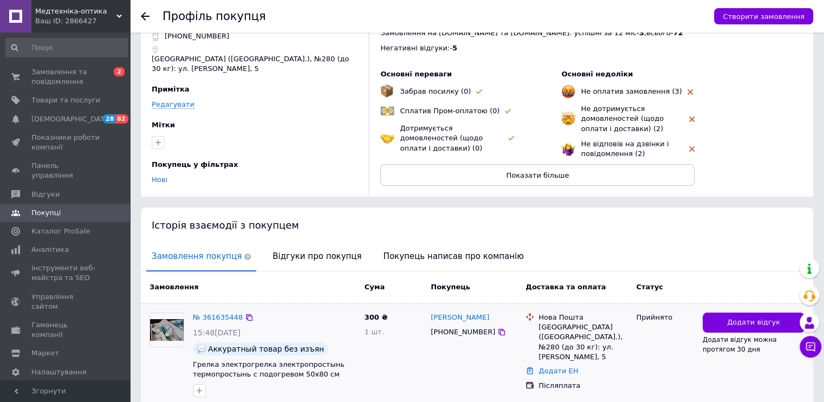
scroll to position [91, 0]
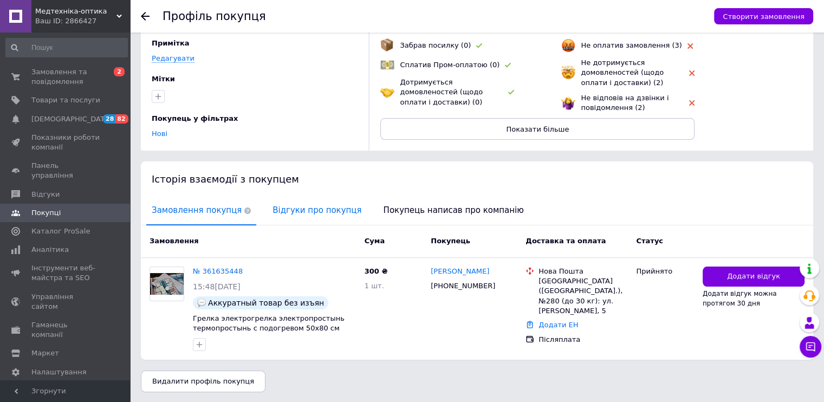
click at [287, 208] on span "Відгуки про покупця" at bounding box center [317, 211] width 100 height 28
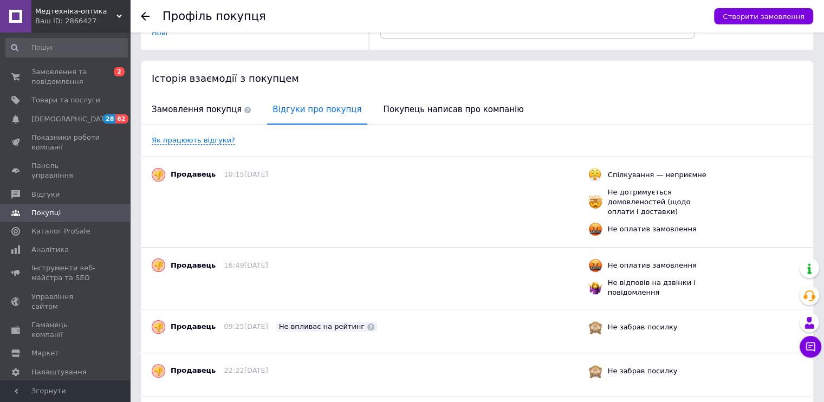
scroll to position [256, 0]
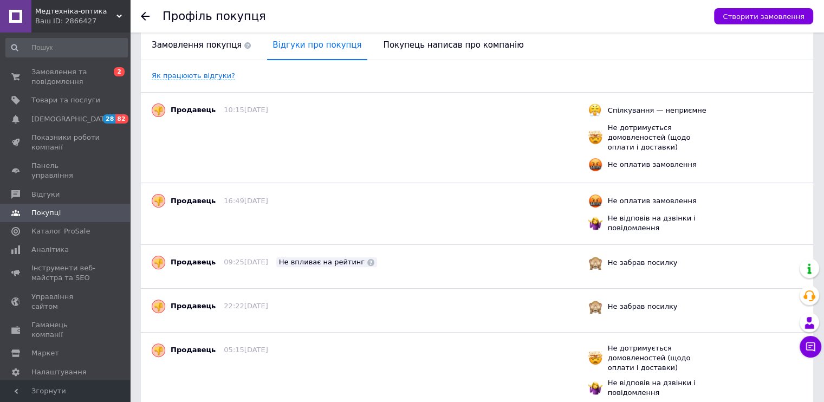
click at [139, 18] on div "Профіль покупця Створити замовлення" at bounding box center [477, 16] width 694 height 33
click at [147, 14] on icon at bounding box center [145, 16] width 9 height 9
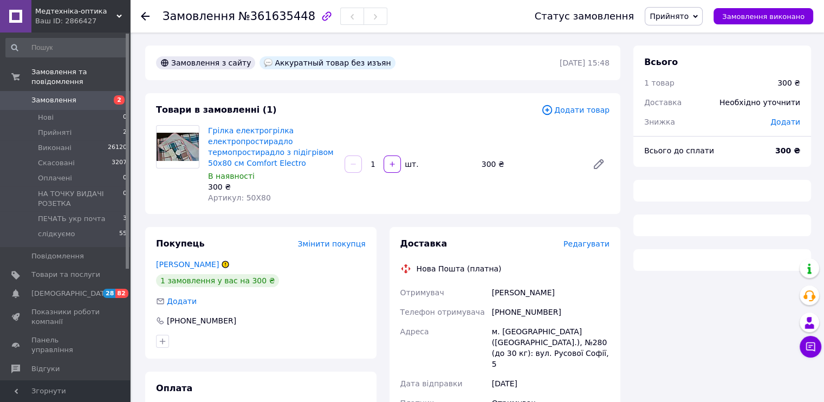
click at [222, 264] on icon at bounding box center [225, 264] width 7 height 7
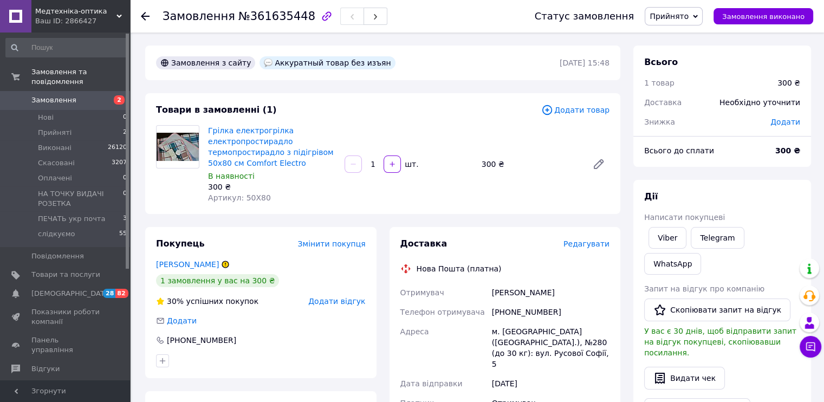
click at [222, 266] on icon at bounding box center [225, 264] width 7 height 7
click at [187, 267] on link "Луговик Мария" at bounding box center [187, 264] width 63 height 9
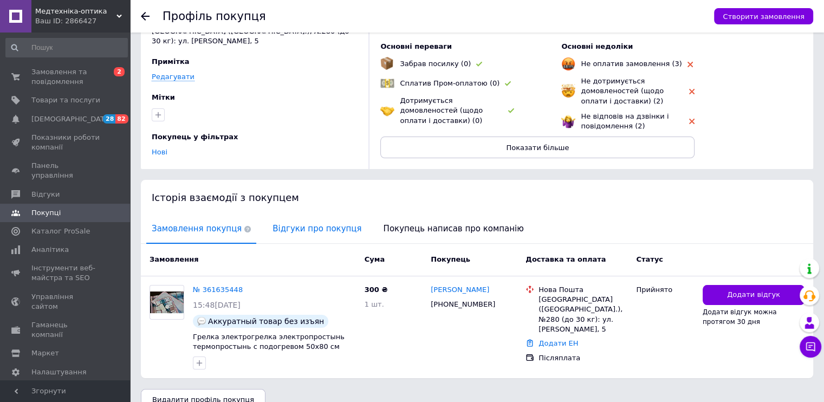
scroll to position [91, 0]
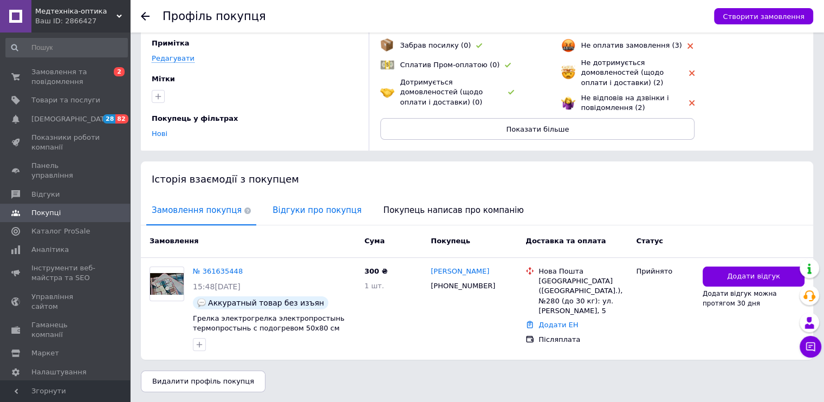
click at [302, 207] on span "Відгуки про покупця" at bounding box center [317, 211] width 100 height 28
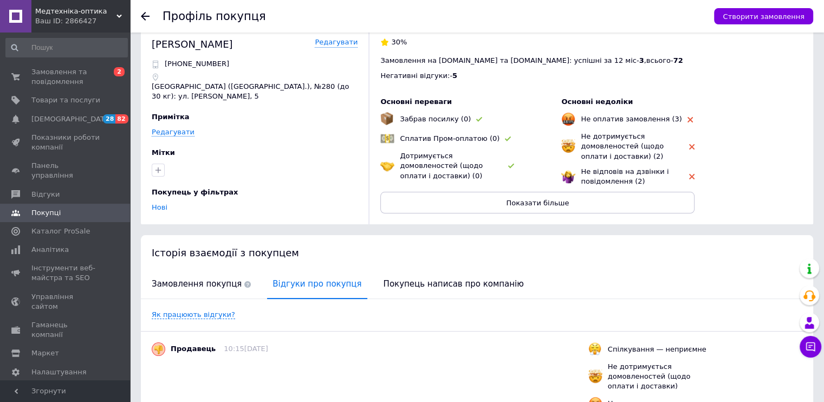
scroll to position [0, 0]
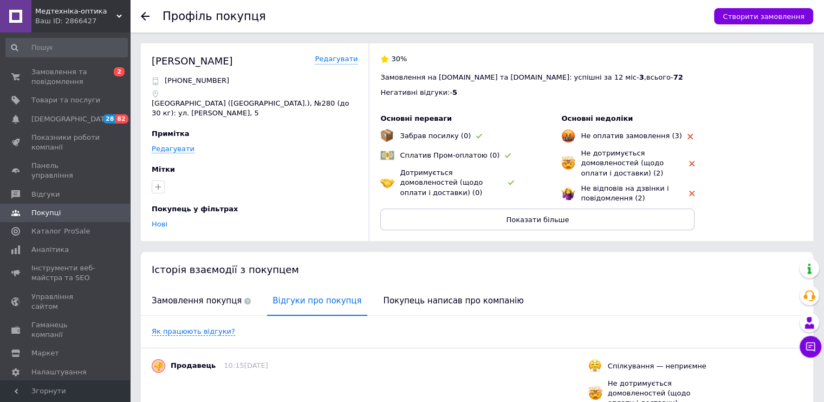
click at [145, 16] on use at bounding box center [145, 16] width 9 height 9
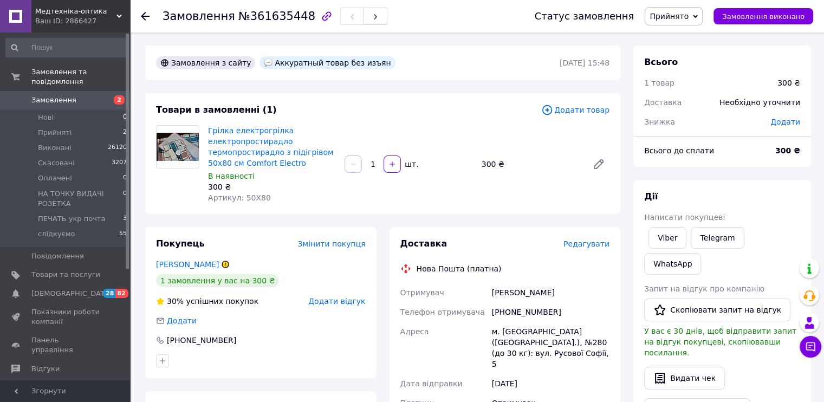
scroll to position [54, 0]
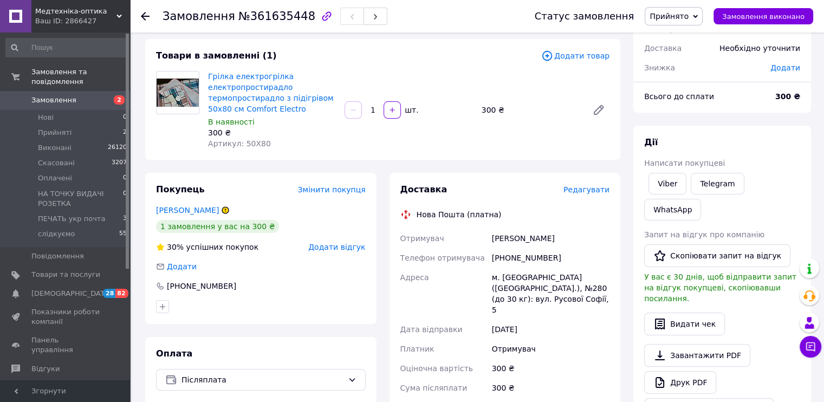
click at [222, 212] on icon at bounding box center [225, 210] width 7 height 7
click at [222, 210] on icon at bounding box center [225, 210] width 7 height 7
click at [199, 214] on link "Луговик Мария" at bounding box center [187, 210] width 63 height 9
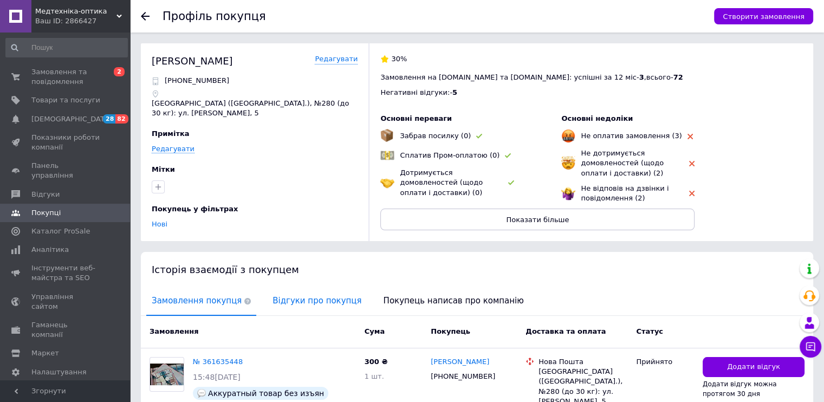
click at [301, 301] on span "Відгуки про покупця" at bounding box center [317, 301] width 100 height 28
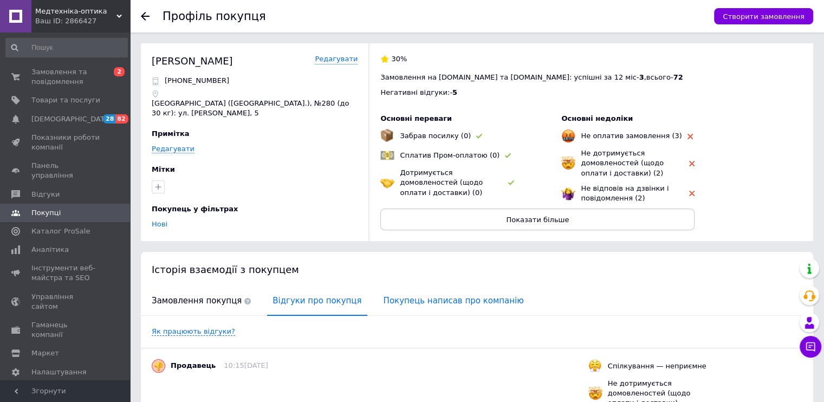
click at [381, 299] on span "Покупець написав про компанію" at bounding box center [453, 301] width 151 height 28
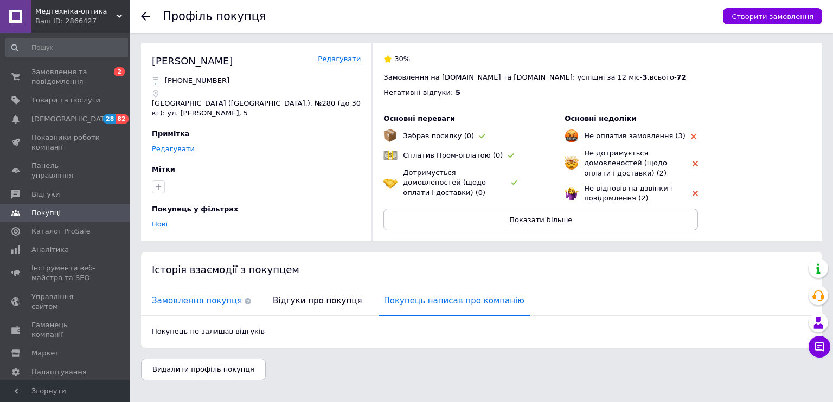
click at [205, 299] on span "Замовлення покупця" at bounding box center [201, 301] width 110 height 28
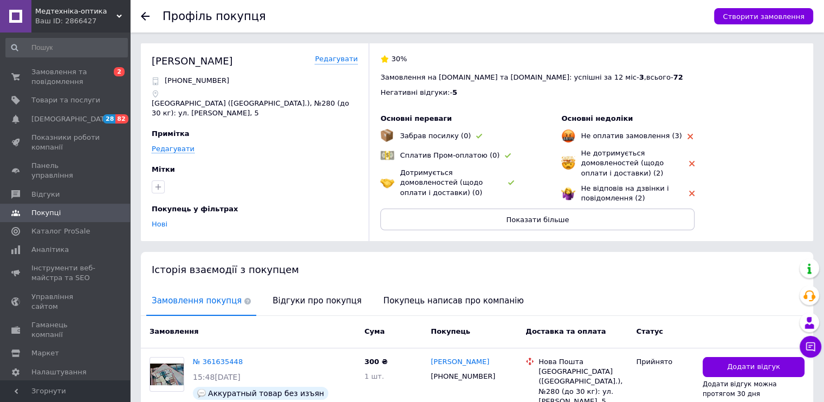
click at [147, 14] on icon at bounding box center [145, 16] width 9 height 9
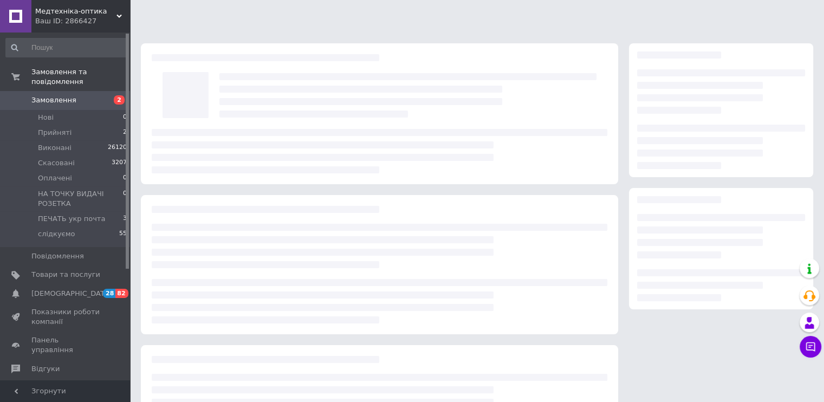
scroll to position [54, 0]
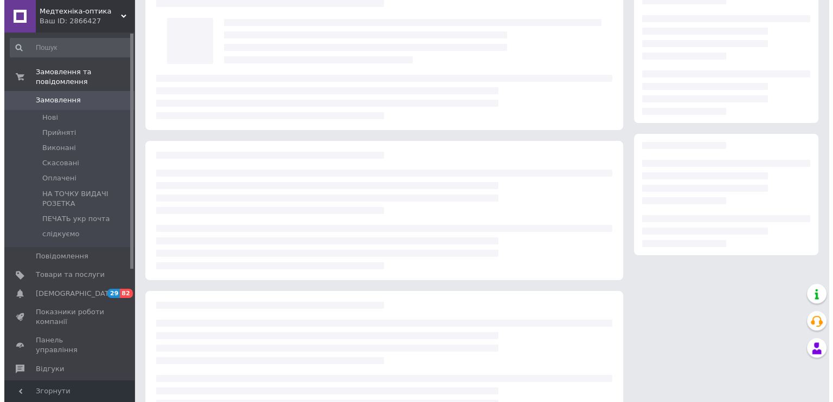
scroll to position [54, 0]
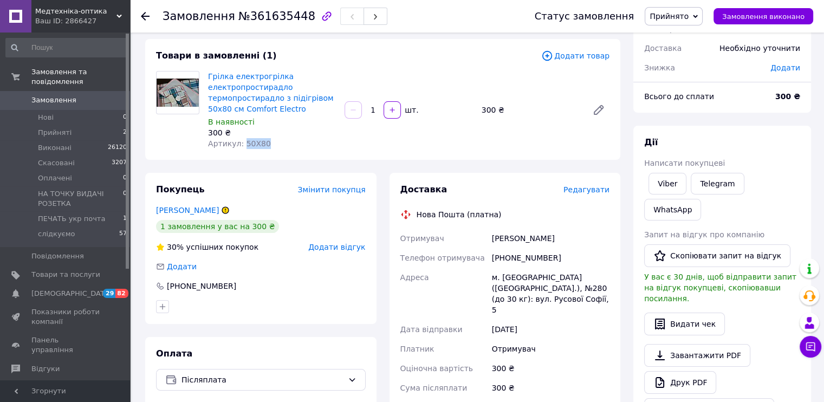
drag, startPoint x: 259, startPoint y: 147, endPoint x: 241, endPoint y: 150, distance: 18.6
click at [241, 150] on div "Грілка електрогрілка електропростирадло термопростирадло з підігрівом 50x80 см …" at bounding box center [272, 110] width 137 height 82
copy span "50X80"
click at [595, 189] on span "Редагувати" at bounding box center [587, 189] width 46 height 9
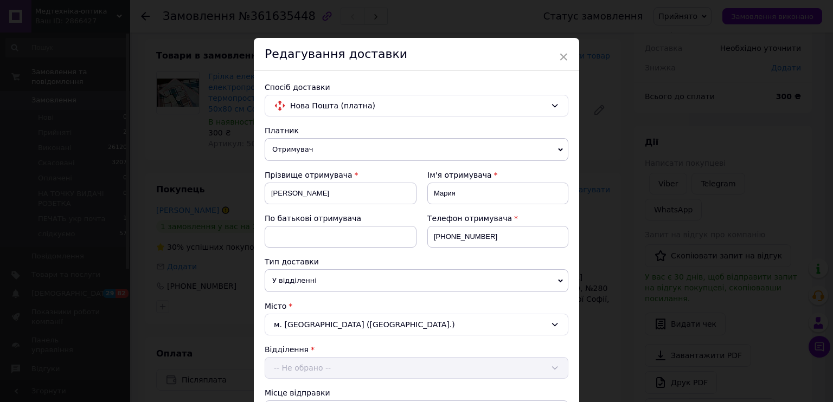
scroll to position [325, 0]
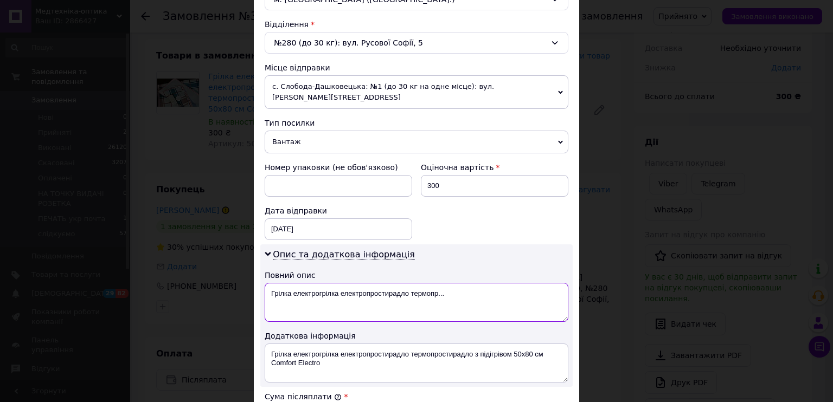
click at [346, 283] on textarea "Грілка електрогрілка електропростирадло термопр..." at bounding box center [417, 302] width 304 height 39
paste textarea "50X80"
click at [267, 283] on textarea "50X80" at bounding box center [417, 302] width 304 height 39
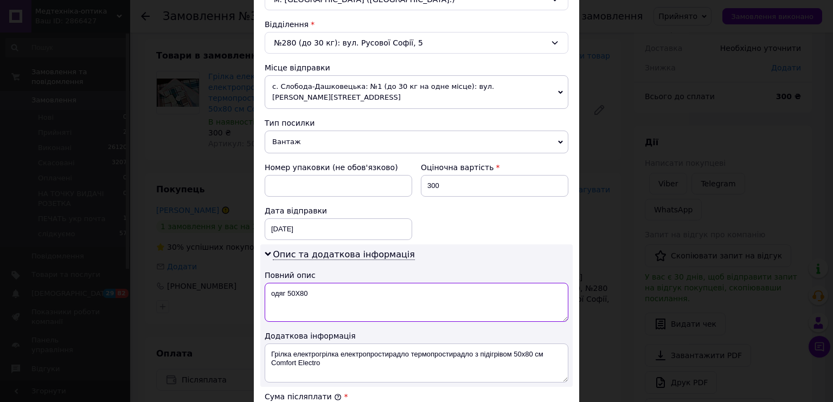
click at [287, 283] on textarea "одяг 50X80" at bounding box center [417, 302] width 304 height 39
click at [286, 283] on textarea "одяг 50X80" at bounding box center [417, 302] width 304 height 39
type textarea "одяг 50X80"
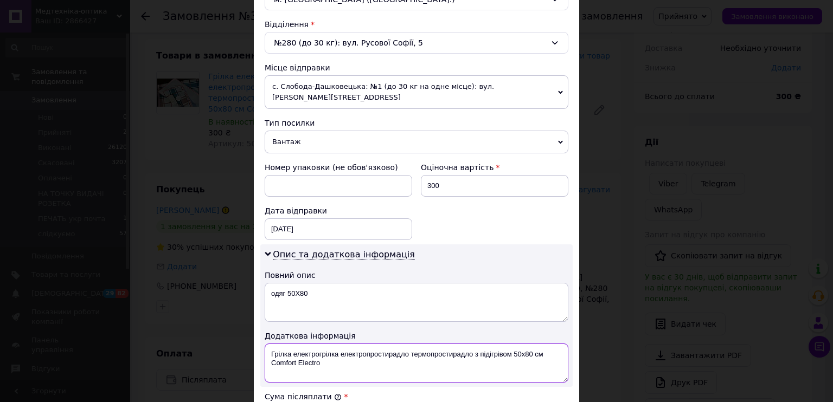
click at [301, 344] on textarea "Грілка електрогрілка електропростирадло термопростирадло з підігрівом 50x80 см …" at bounding box center [417, 363] width 304 height 39
paste textarea "дяг 50X80"
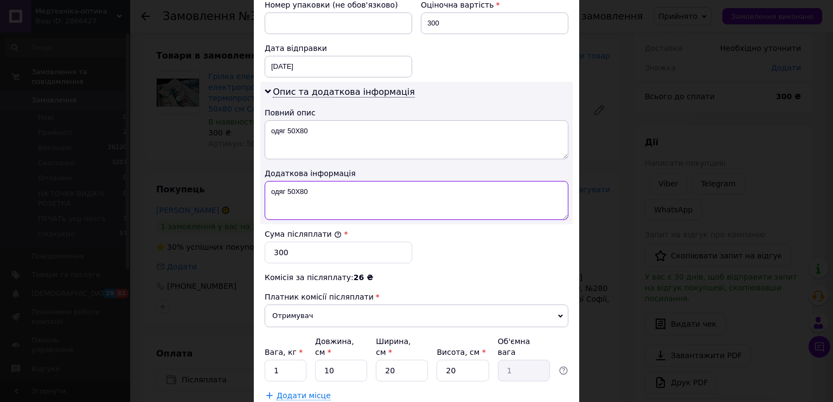
type textarea "одяг 50X80"
click at [282, 360] on input "1" at bounding box center [286, 371] width 42 height 22
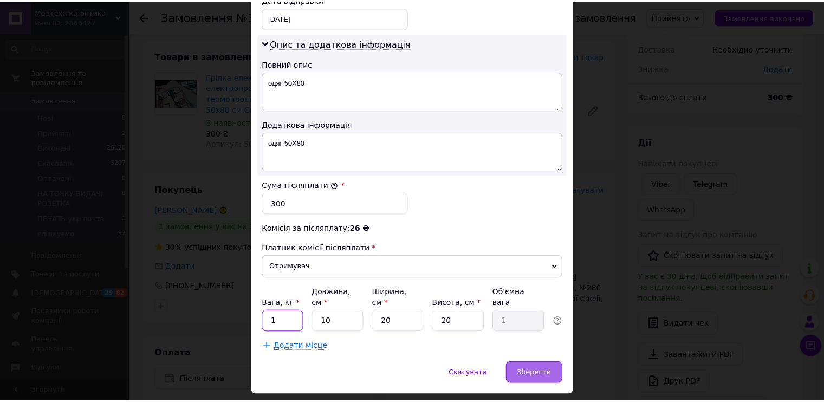
scroll to position [542, 0]
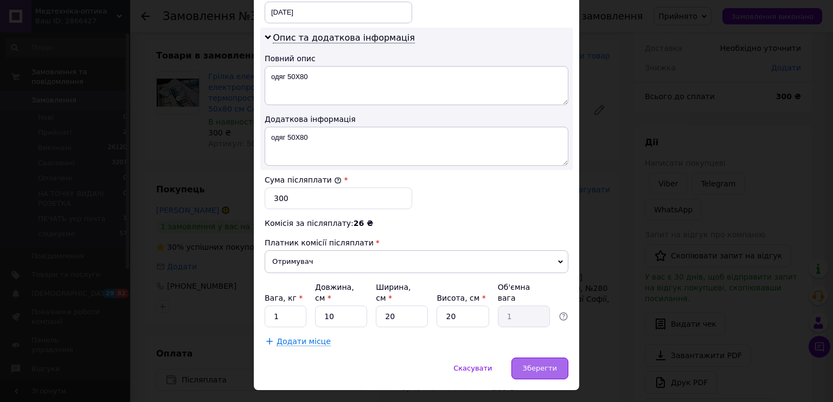
click at [549, 364] on span "Зберегти" at bounding box center [540, 368] width 34 height 8
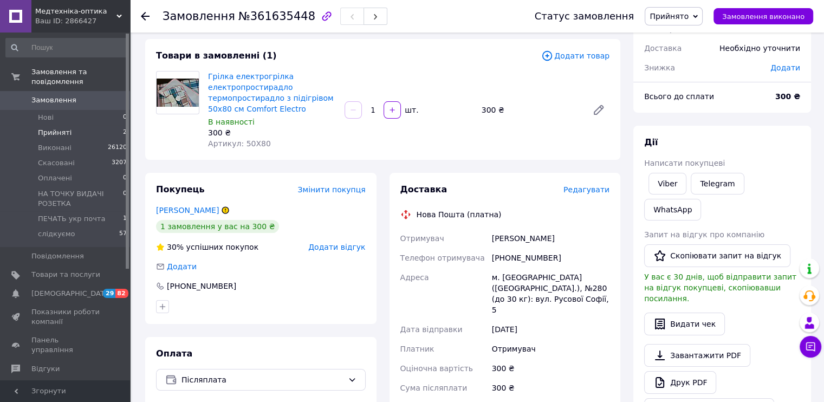
click at [61, 128] on span "Прийняті" at bounding box center [55, 133] width 34 height 10
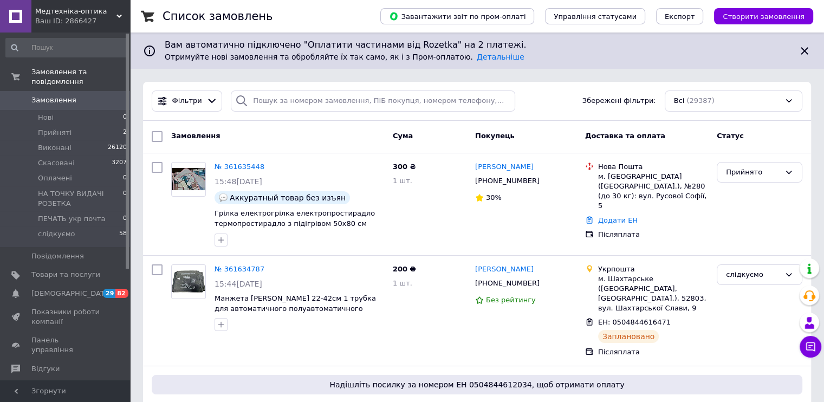
click at [67, 95] on span "Замовлення" at bounding box center [53, 100] width 45 height 10
click at [89, 10] on span "Медтехніка-оптика" at bounding box center [75, 12] width 81 height 10
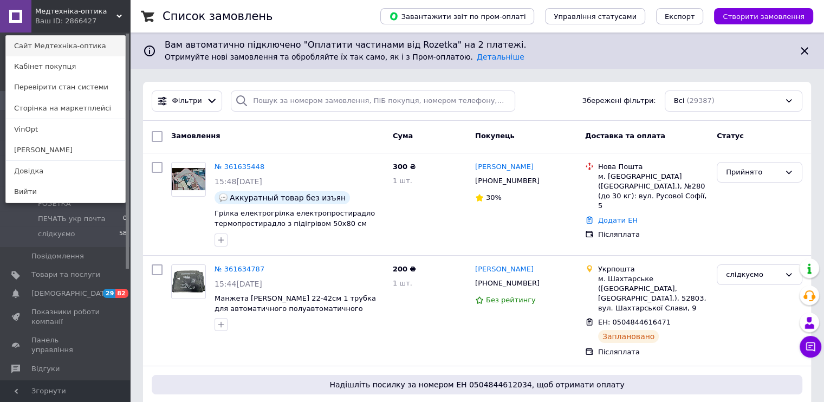
click at [85, 45] on link "Сайт Медтехніка-оптика" at bounding box center [65, 46] width 119 height 21
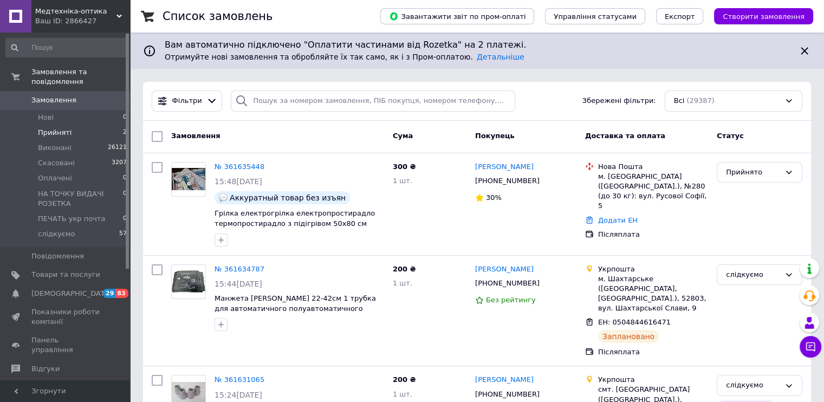
click at [54, 128] on span "Прийняті" at bounding box center [55, 133] width 34 height 10
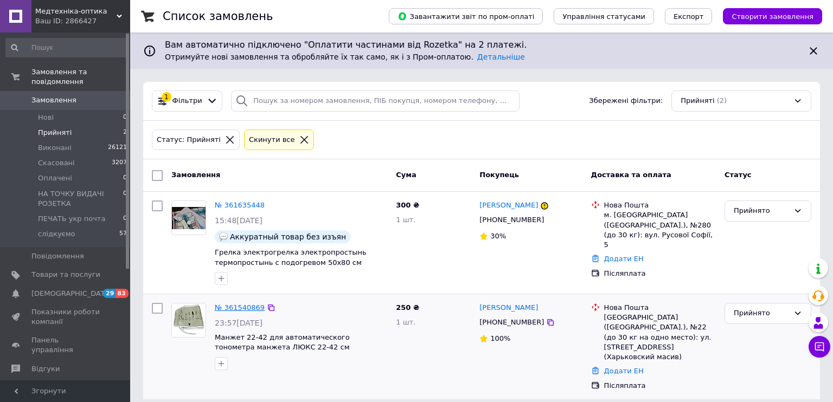
click at [241, 307] on link "№ 361540869" at bounding box center [240, 308] width 50 height 8
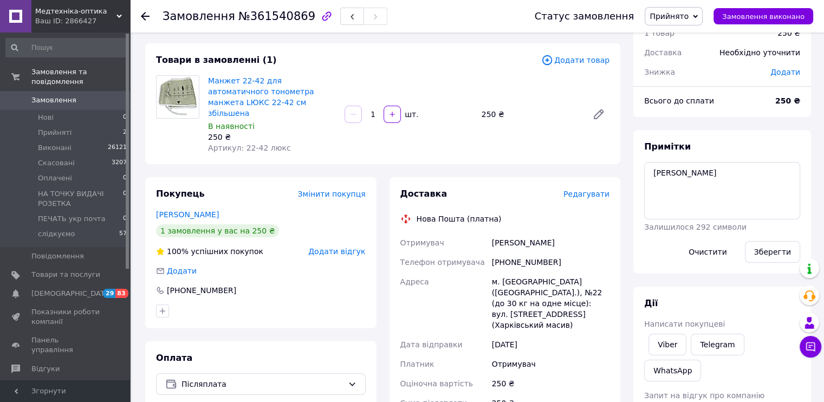
scroll to position [108, 0]
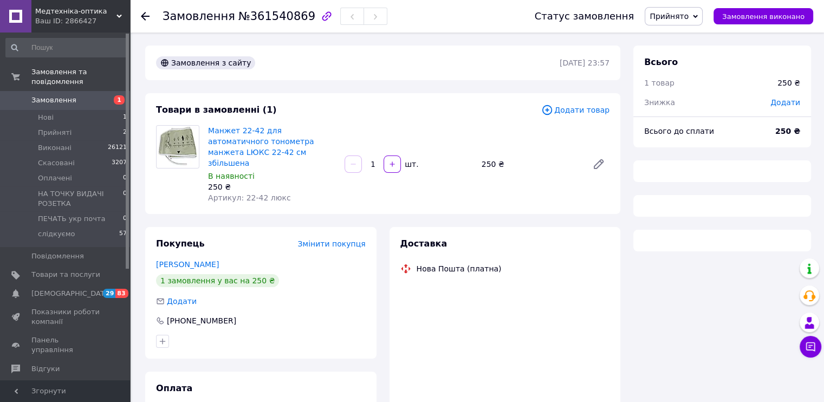
scroll to position [71, 0]
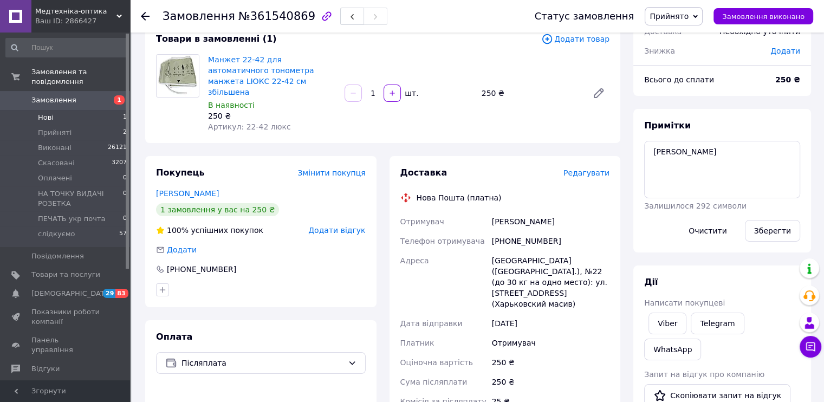
click at [59, 110] on li "Нові 1" at bounding box center [66, 117] width 133 height 15
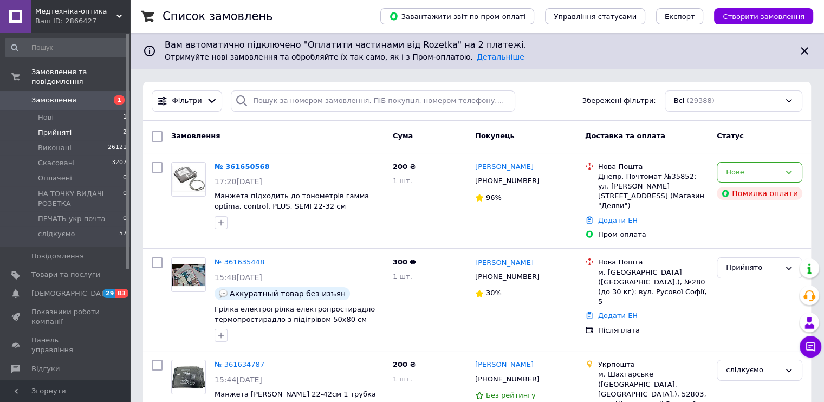
click at [68, 125] on li "Прийняті 2" at bounding box center [66, 132] width 133 height 15
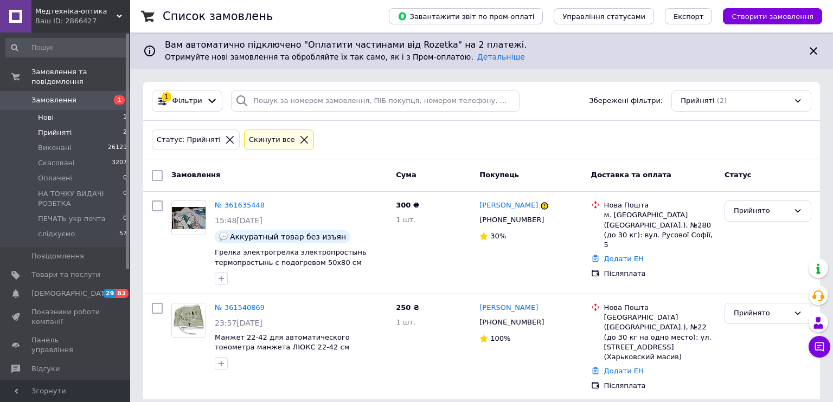
click at [61, 110] on li "Нові 1" at bounding box center [66, 117] width 133 height 15
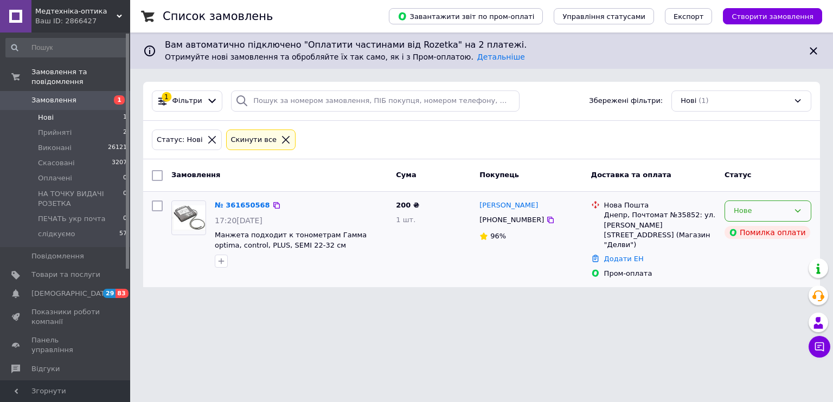
click at [778, 211] on div "Нове" at bounding box center [760, 210] width 55 height 11
click at [751, 232] on li "Прийнято" at bounding box center [768, 234] width 86 height 20
click at [58, 128] on span "Прийняті" at bounding box center [55, 133] width 34 height 10
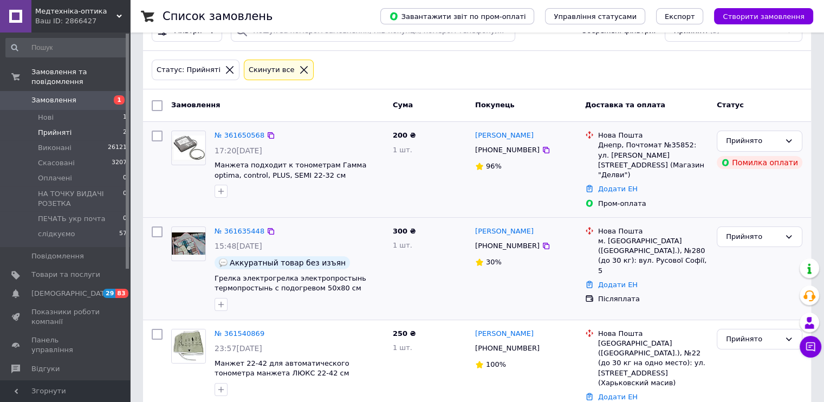
scroll to position [74, 0]
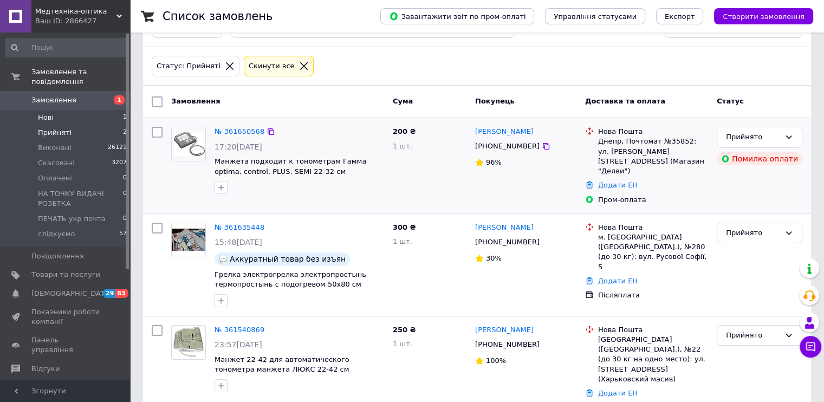
click at [61, 110] on li "Нові 1" at bounding box center [66, 117] width 133 height 15
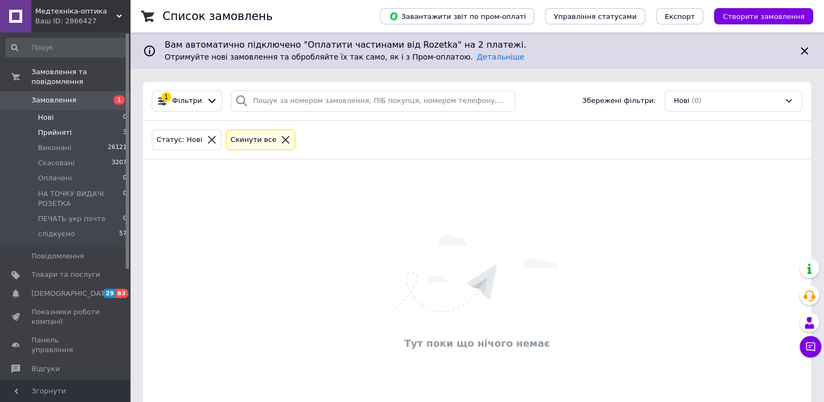
click at [60, 128] on span "Прийняті" at bounding box center [55, 133] width 34 height 10
